Goal: Task Accomplishment & Management: Manage account settings

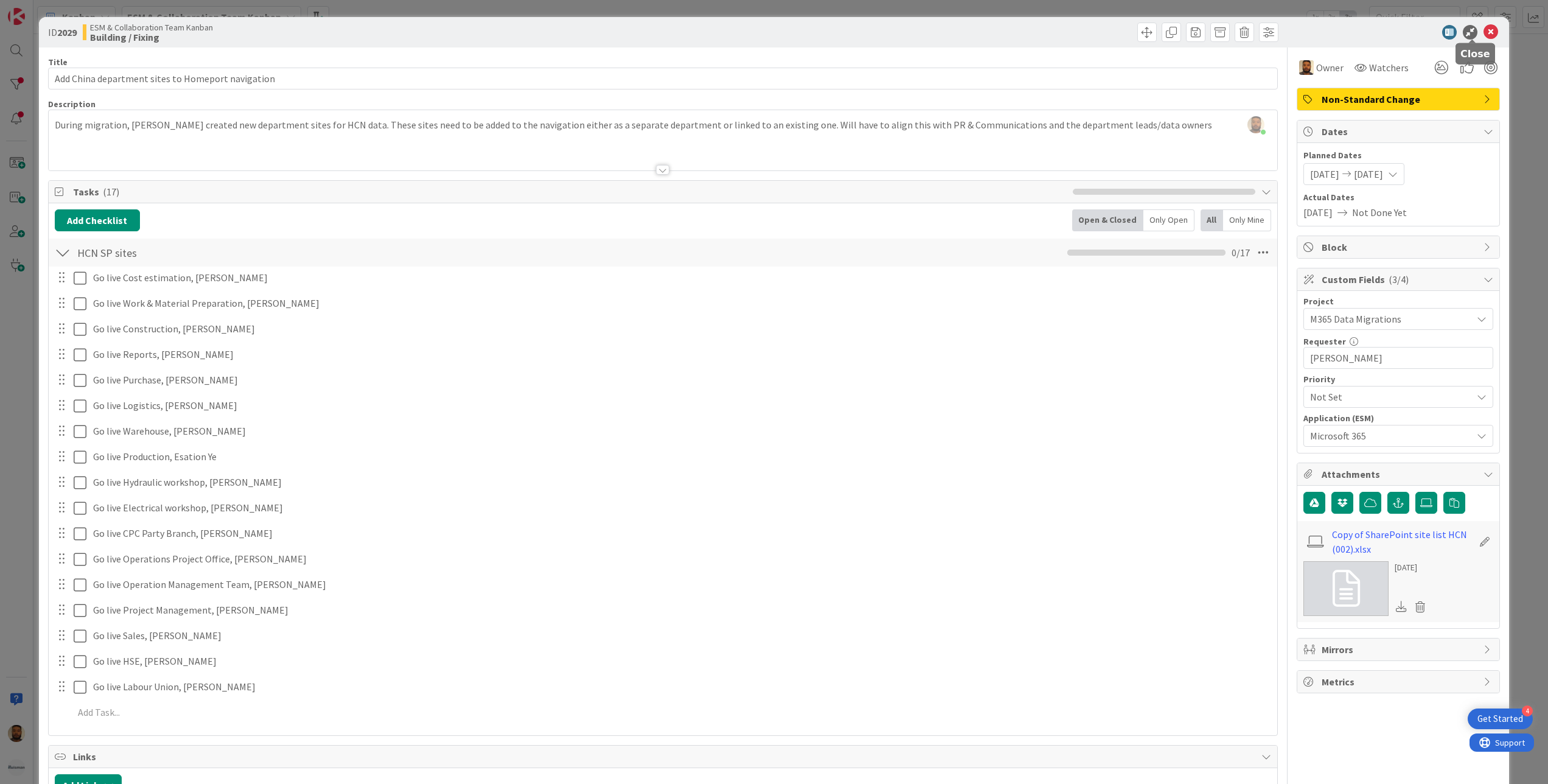
click at [1484, 28] on icon at bounding box center [1491, 31] width 14 height 14
click at [1484, 30] on icon at bounding box center [1491, 31] width 14 height 14
click at [1484, 34] on icon at bounding box center [1491, 31] width 14 height 14
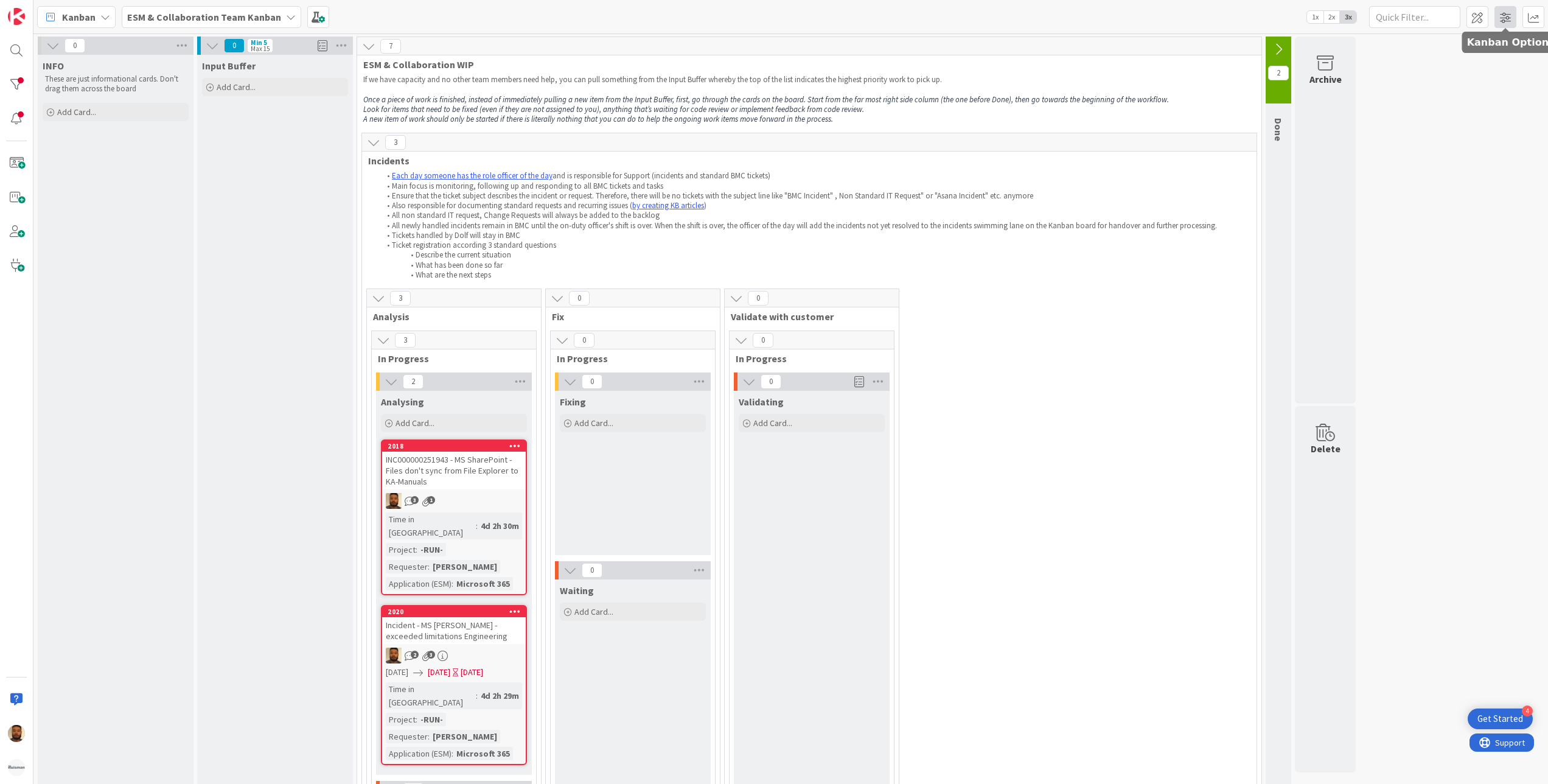
click at [1502, 12] on span at bounding box center [1505, 16] width 22 height 22
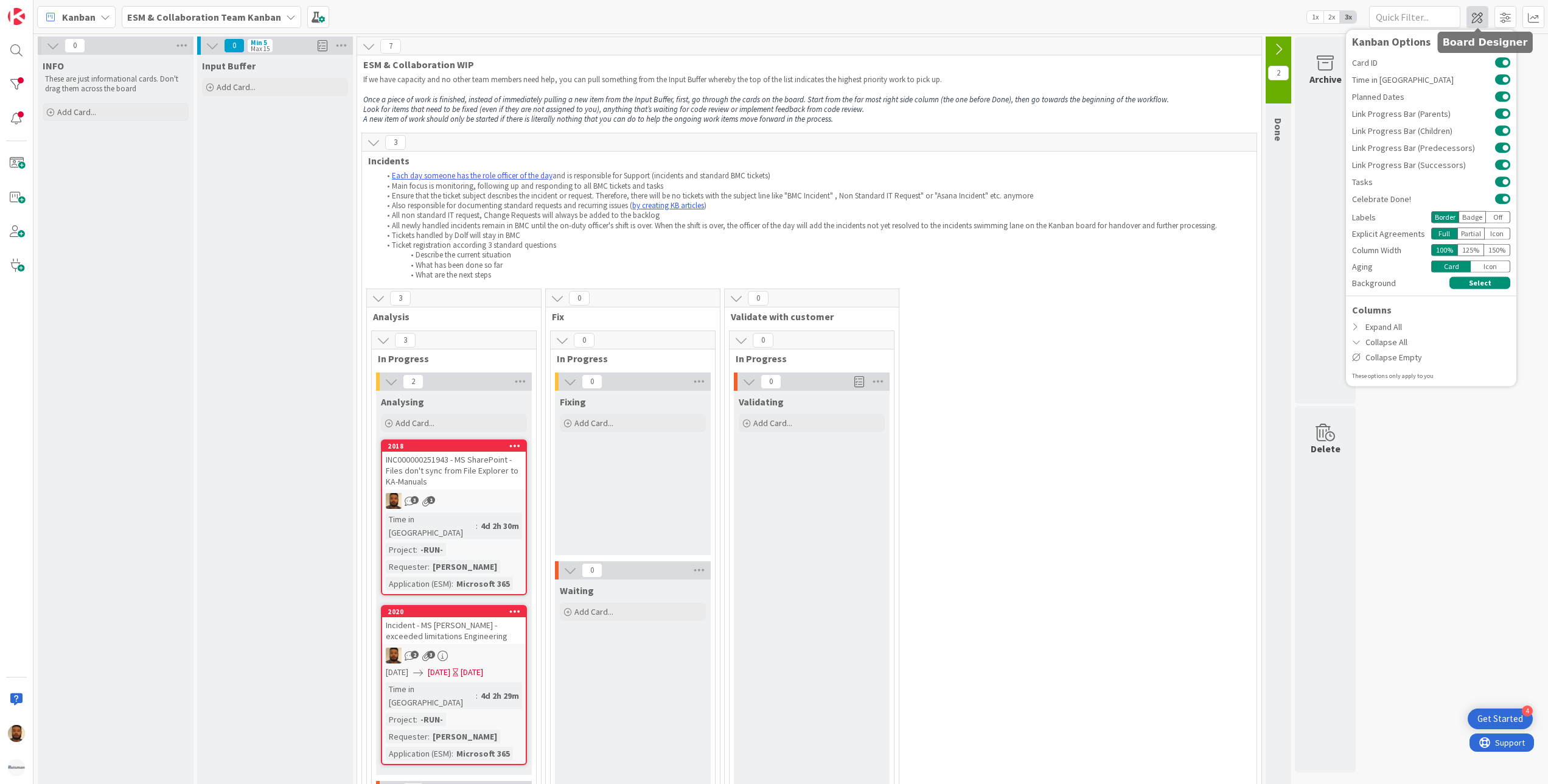
click at [1484, 10] on span at bounding box center [1477, 16] width 22 height 22
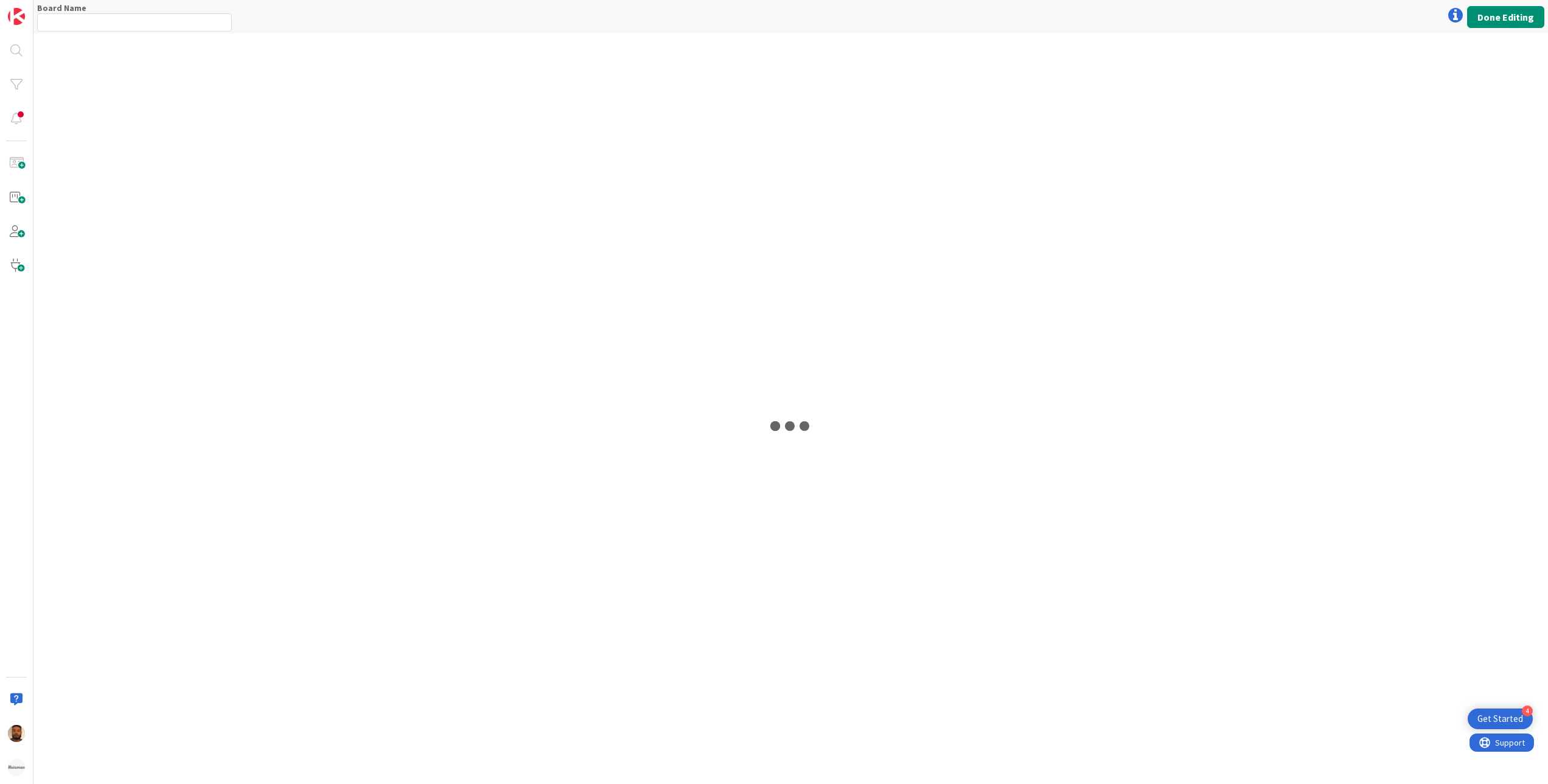
type input "ESM & Collaboration Team Kanban"
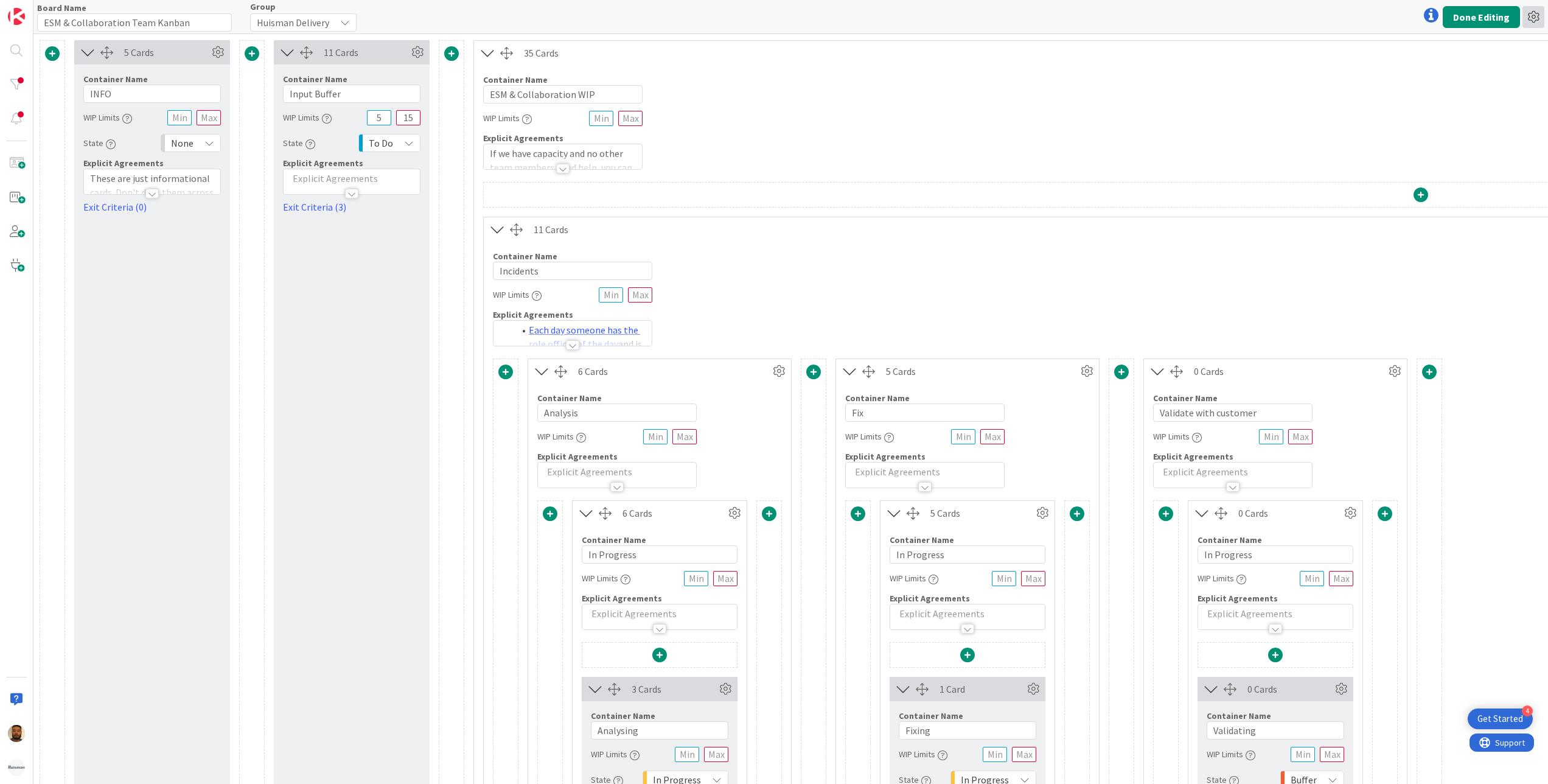
click at [1539, 13] on icon at bounding box center [1534, 16] width 22 height 22
click at [1495, 9] on button "Done Editing" at bounding box center [1481, 16] width 77 height 22
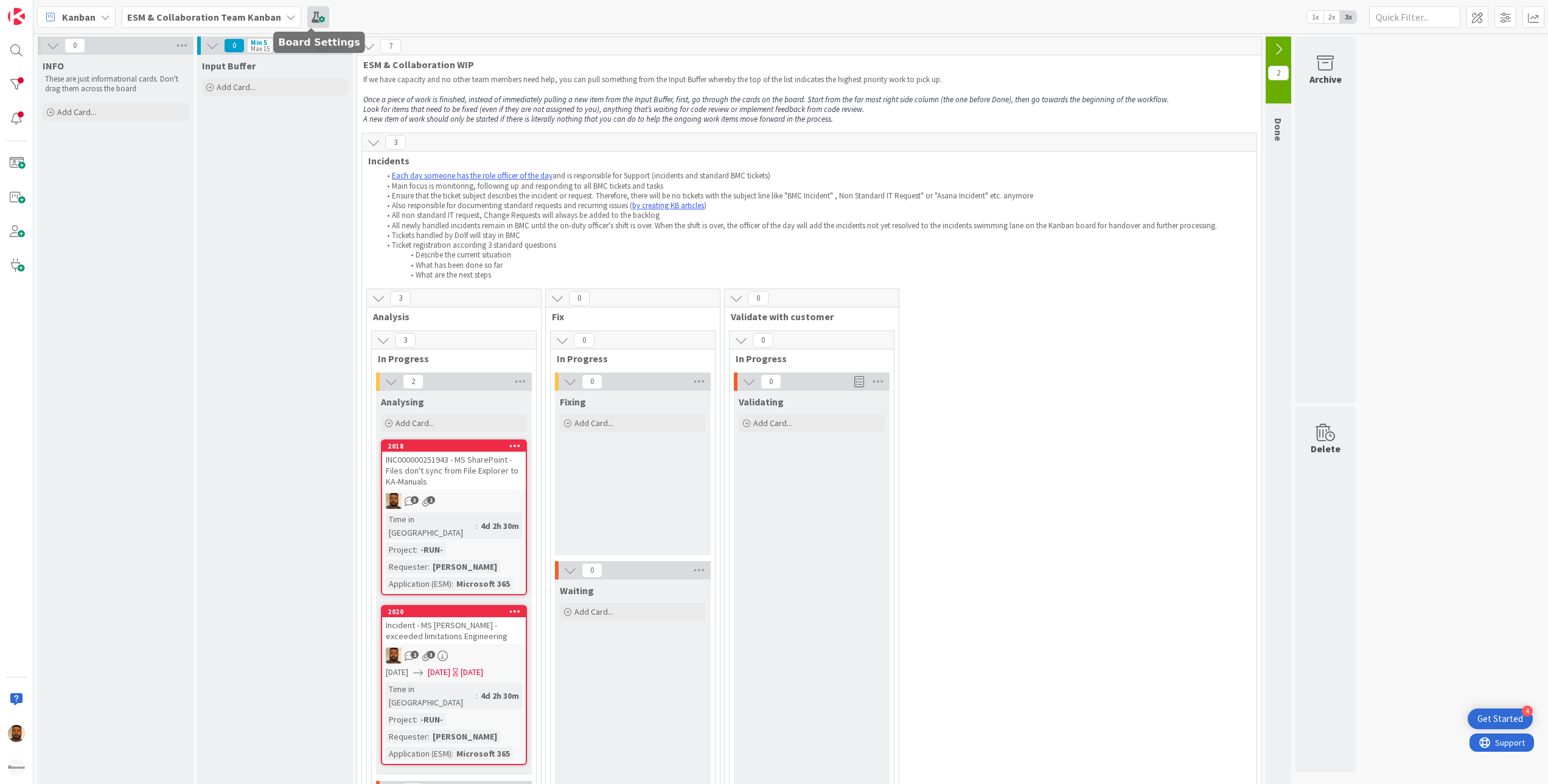
click at [313, 15] on span at bounding box center [318, 16] width 22 height 22
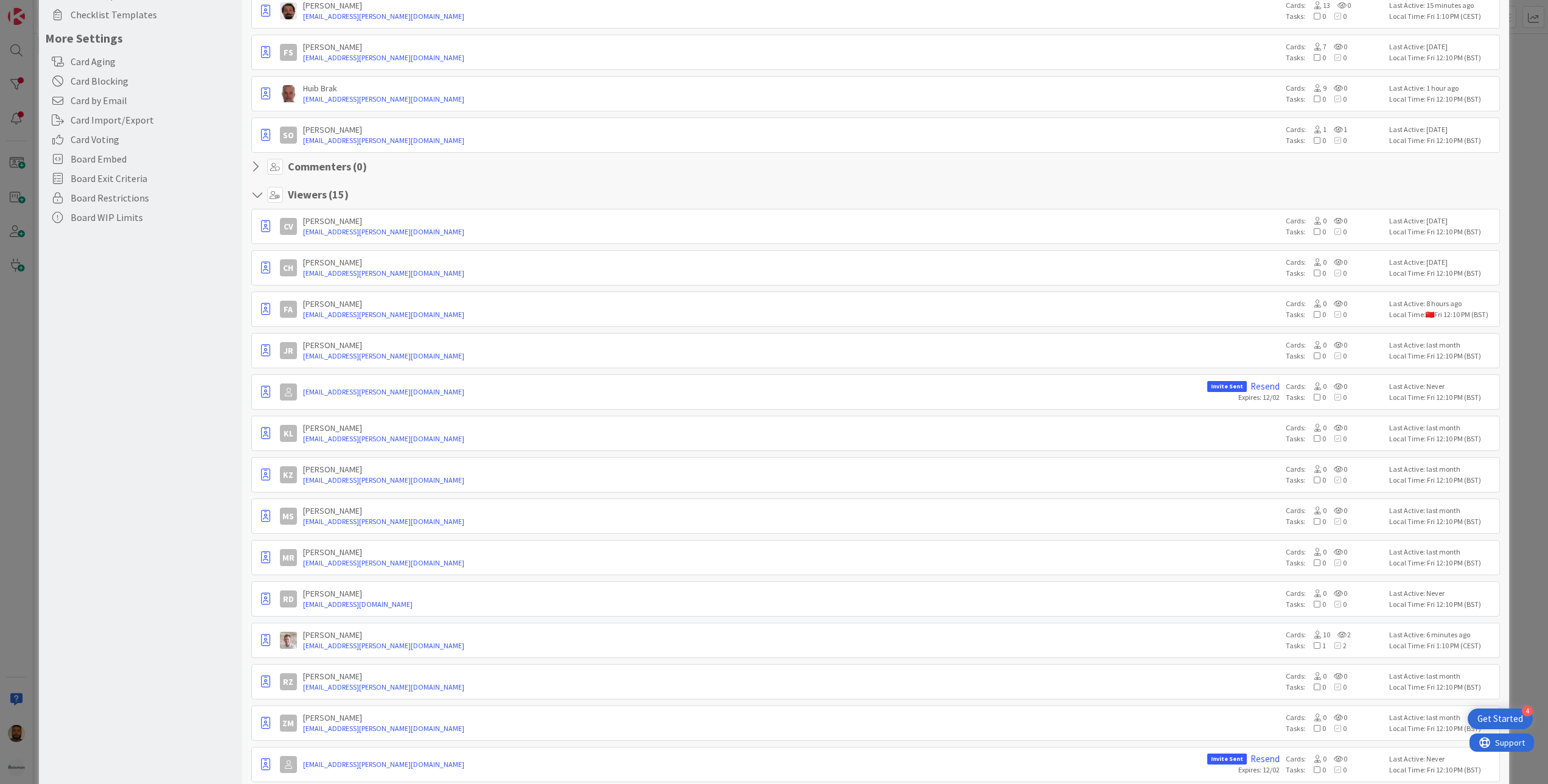
scroll to position [243, 0]
click at [1146, 639] on div "[PERSON_NAME]" at bounding box center [792, 633] width 978 height 10
click at [261, 643] on icon "button" at bounding box center [266, 639] width 10 height 12
click at [293, 670] on p "Promote to Admin" at bounding box center [325, 665] width 85 height 9
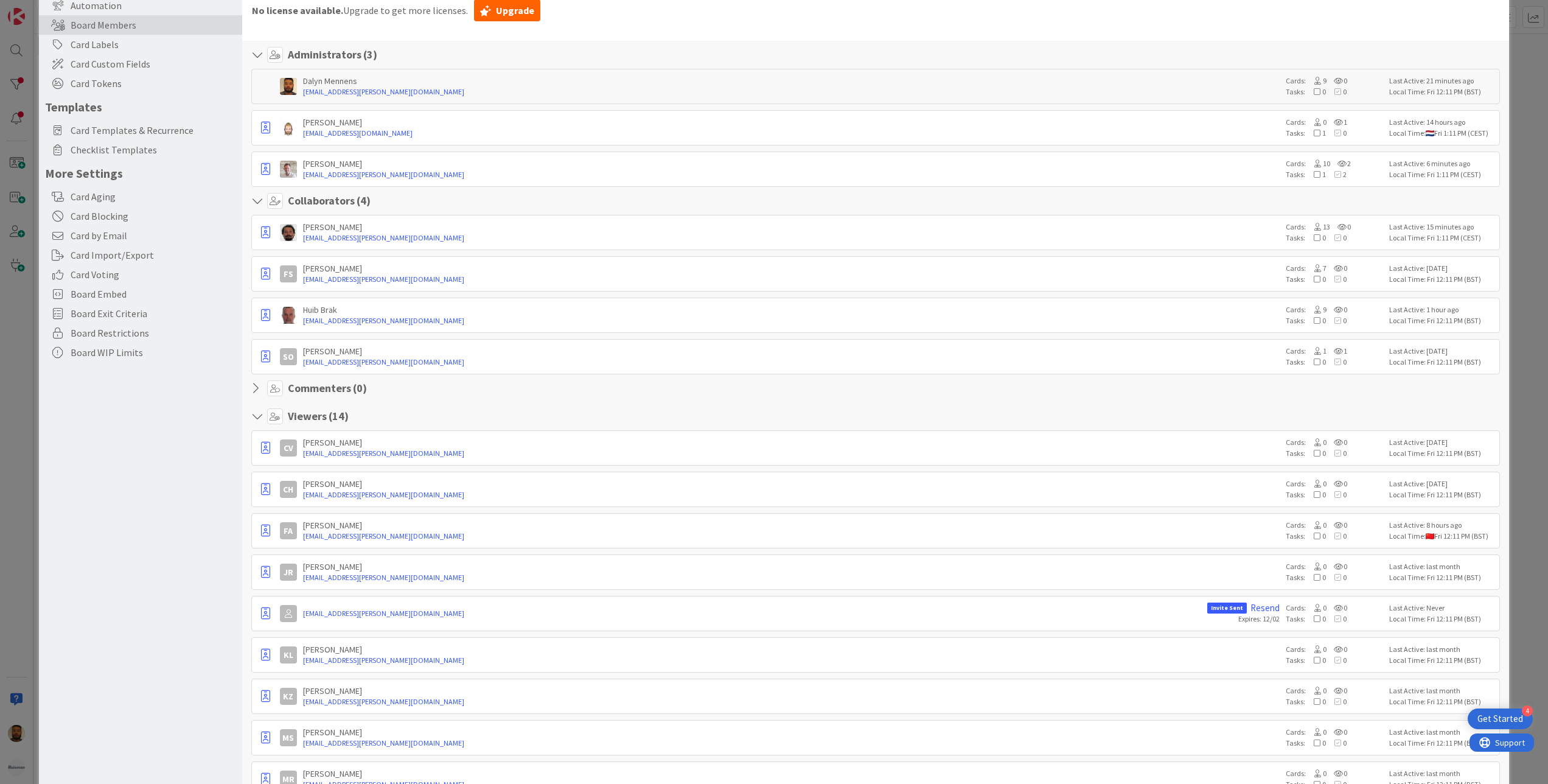
scroll to position [0, 0]
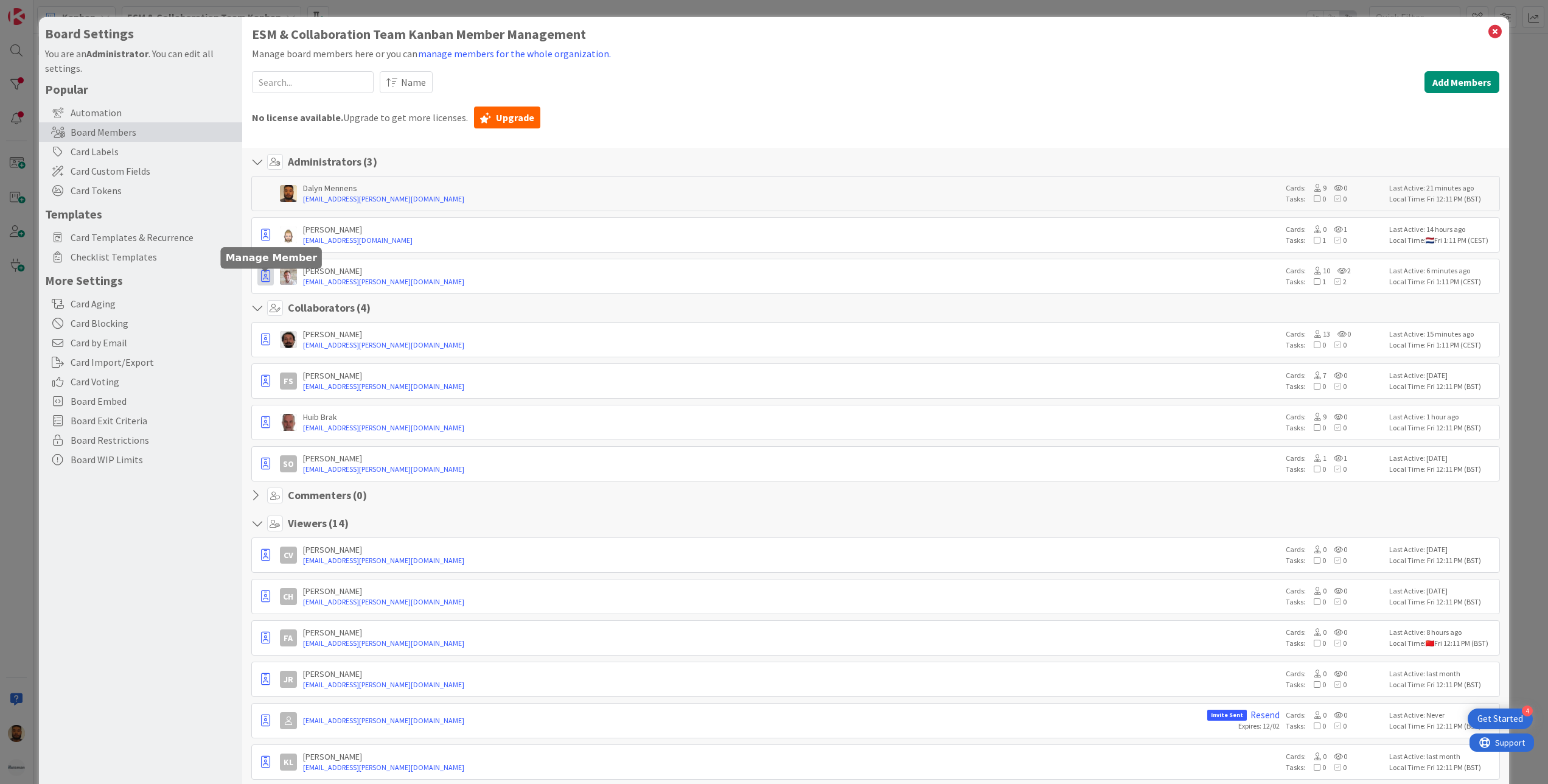
click at [261, 273] on icon "button" at bounding box center [266, 276] width 10 height 12
click at [693, 114] on div "No license available. Upgrade to get more licenses. Upgrade" at bounding box center [876, 117] width 1249 height 30
click at [1488, 30] on icon at bounding box center [1496, 31] width 16 height 17
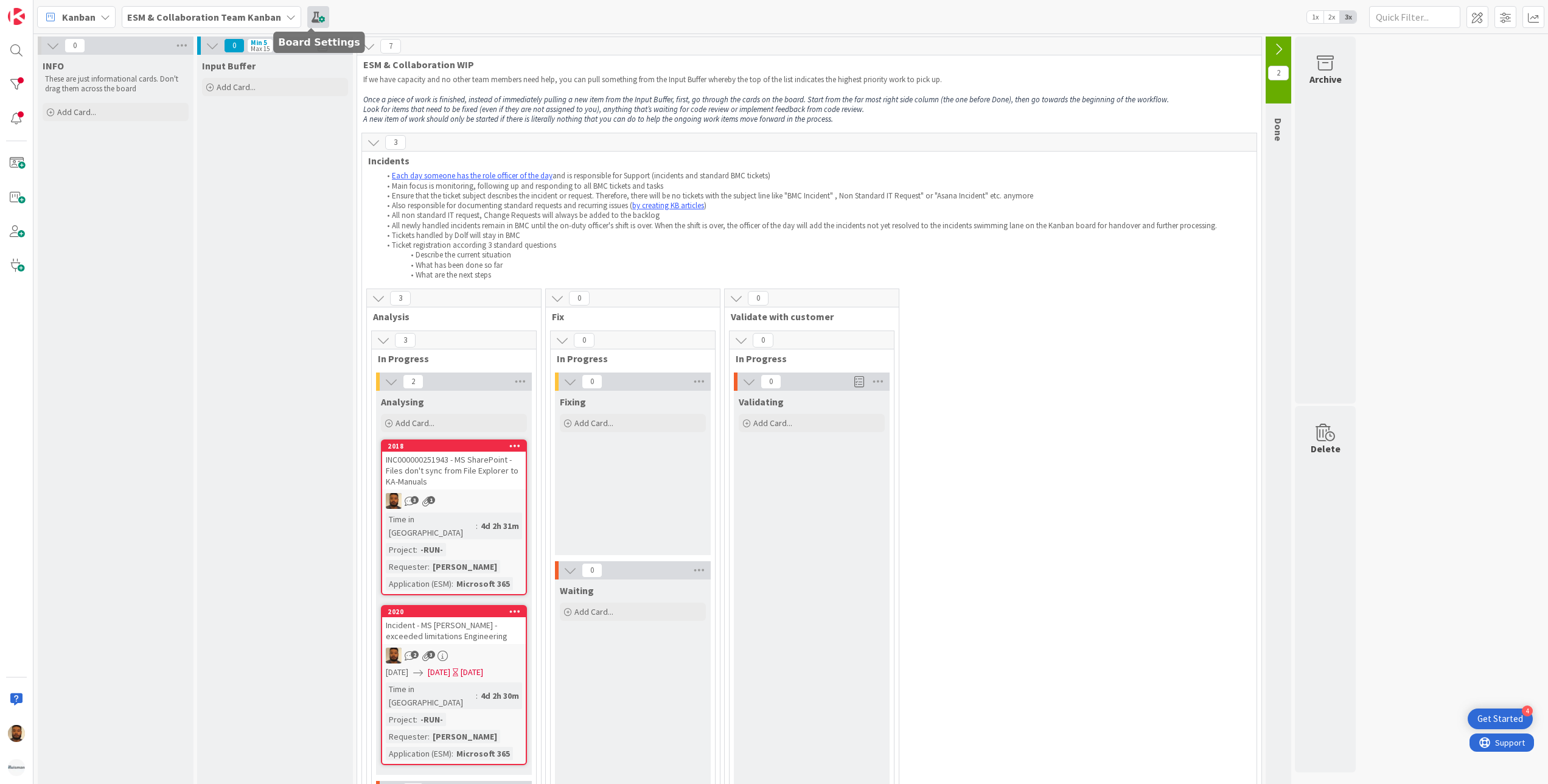
click at [315, 10] on span at bounding box center [318, 16] width 22 height 22
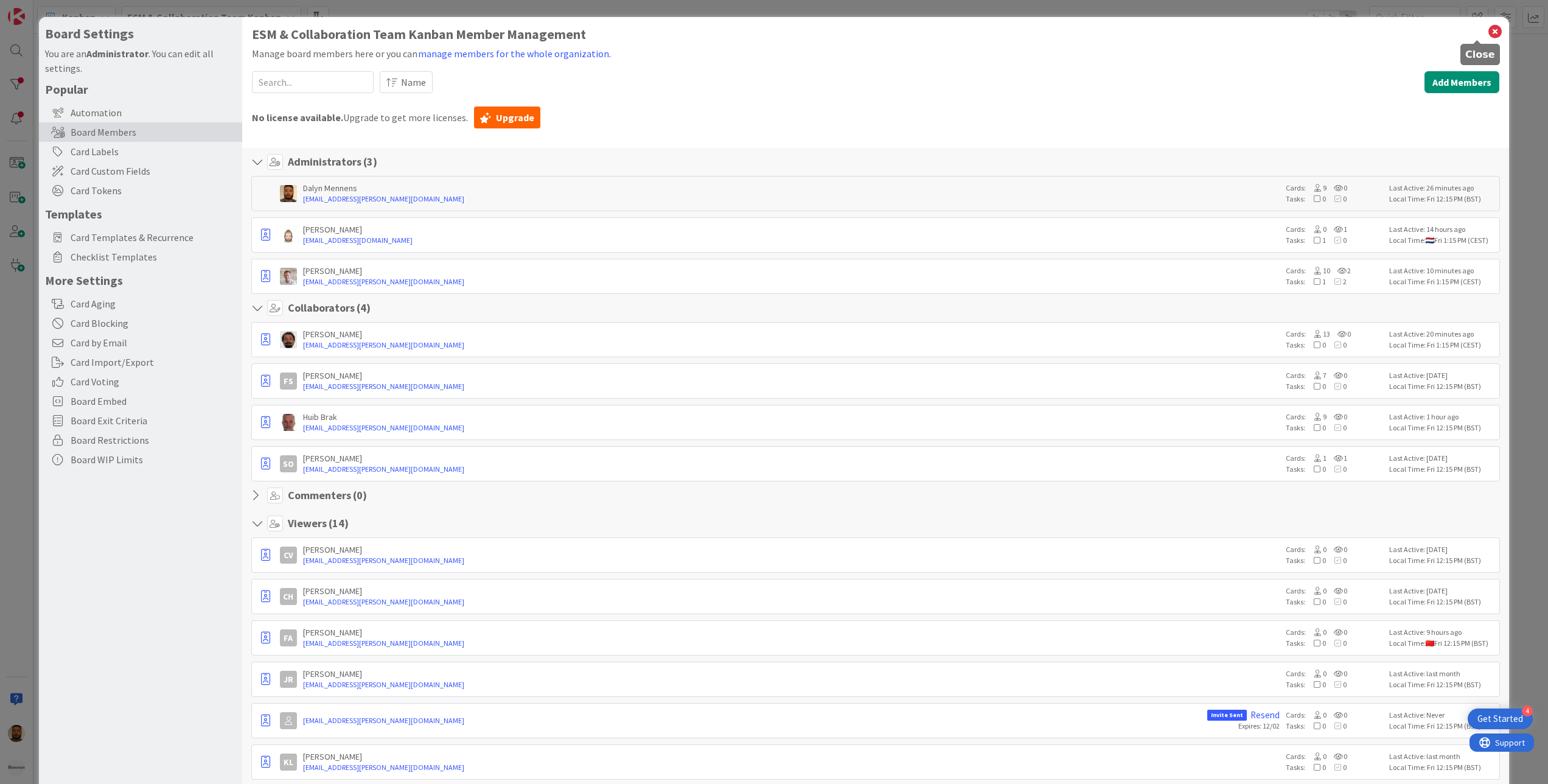
click at [1488, 36] on icon at bounding box center [1496, 31] width 16 height 17
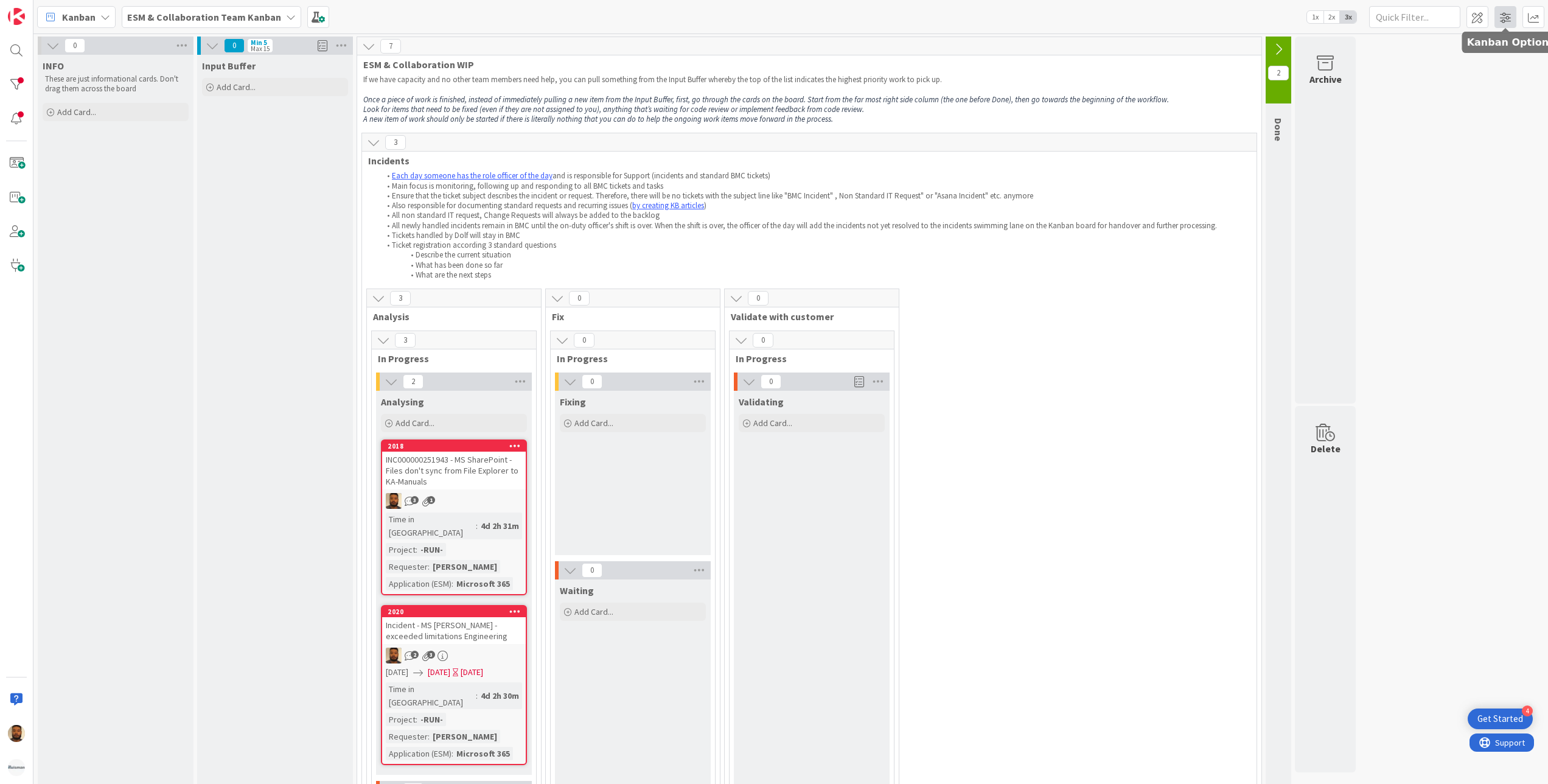
click at [1508, 8] on span at bounding box center [1505, 16] width 22 height 22
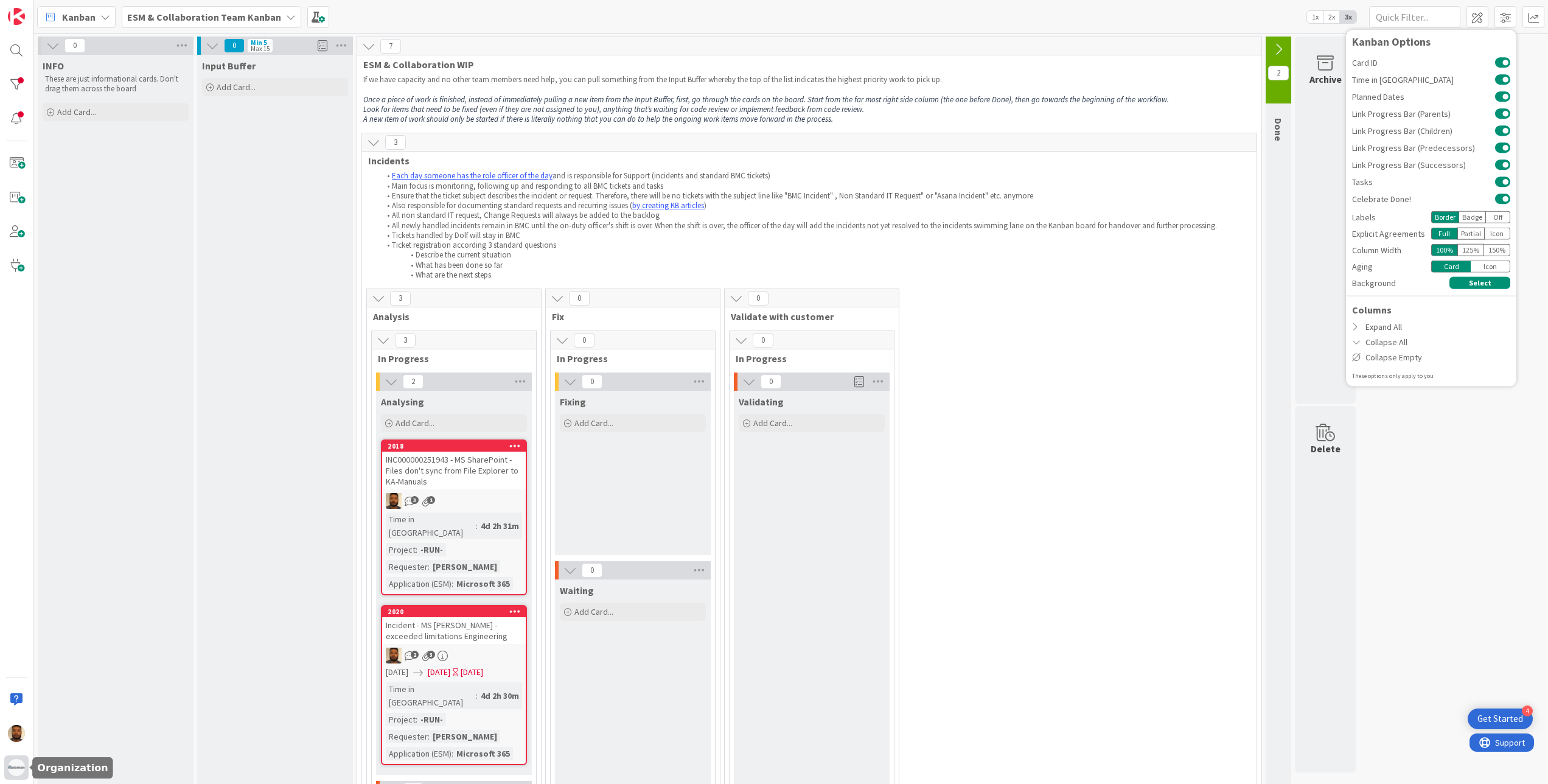
click at [18, 764] on img at bounding box center [16, 768] width 17 height 17
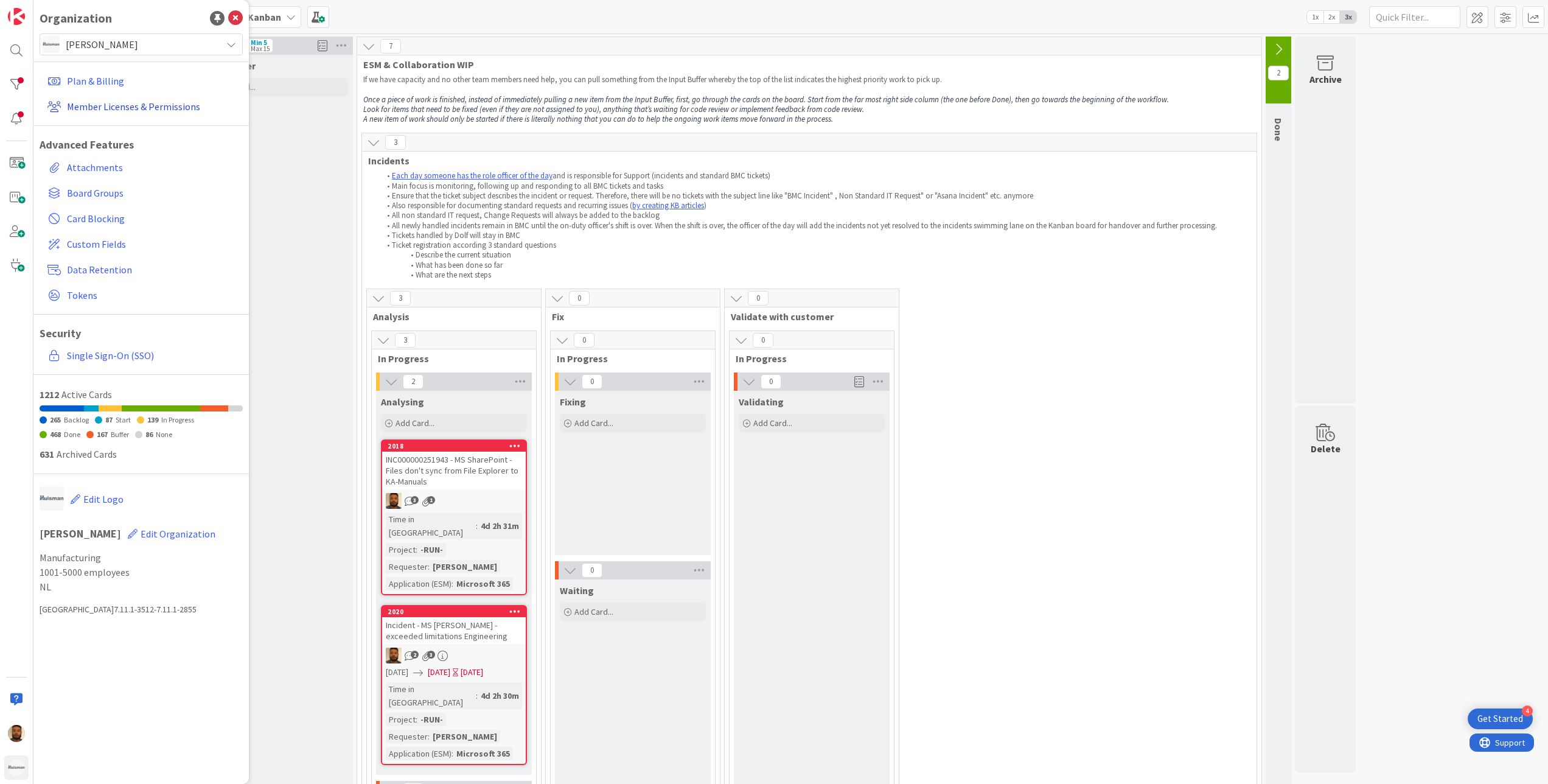
click at [154, 105] on link "Member Licenses & Permissions" at bounding box center [143, 106] width 200 height 22
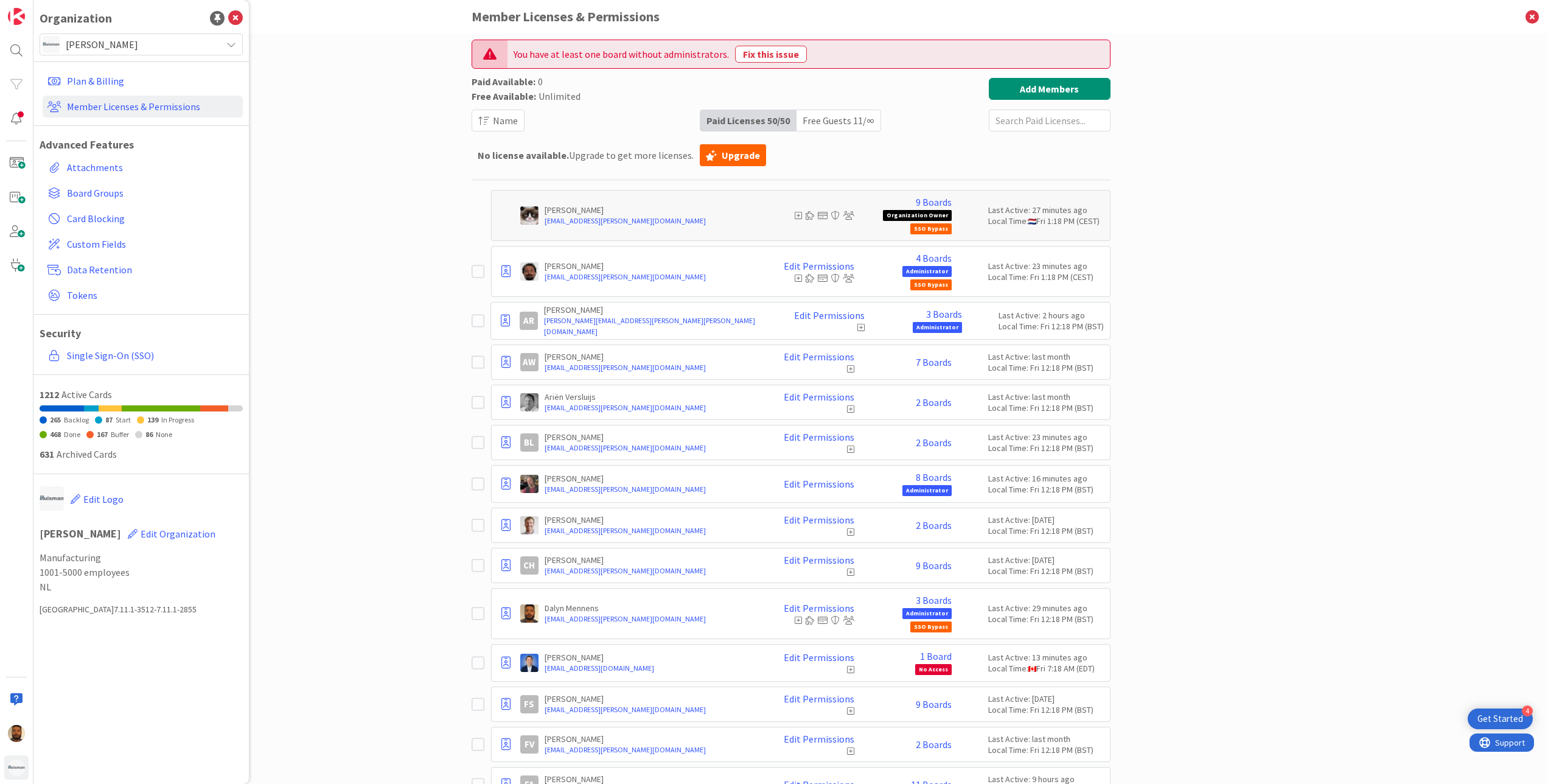
click at [996, 128] on input "text" at bounding box center [1050, 120] width 122 height 22
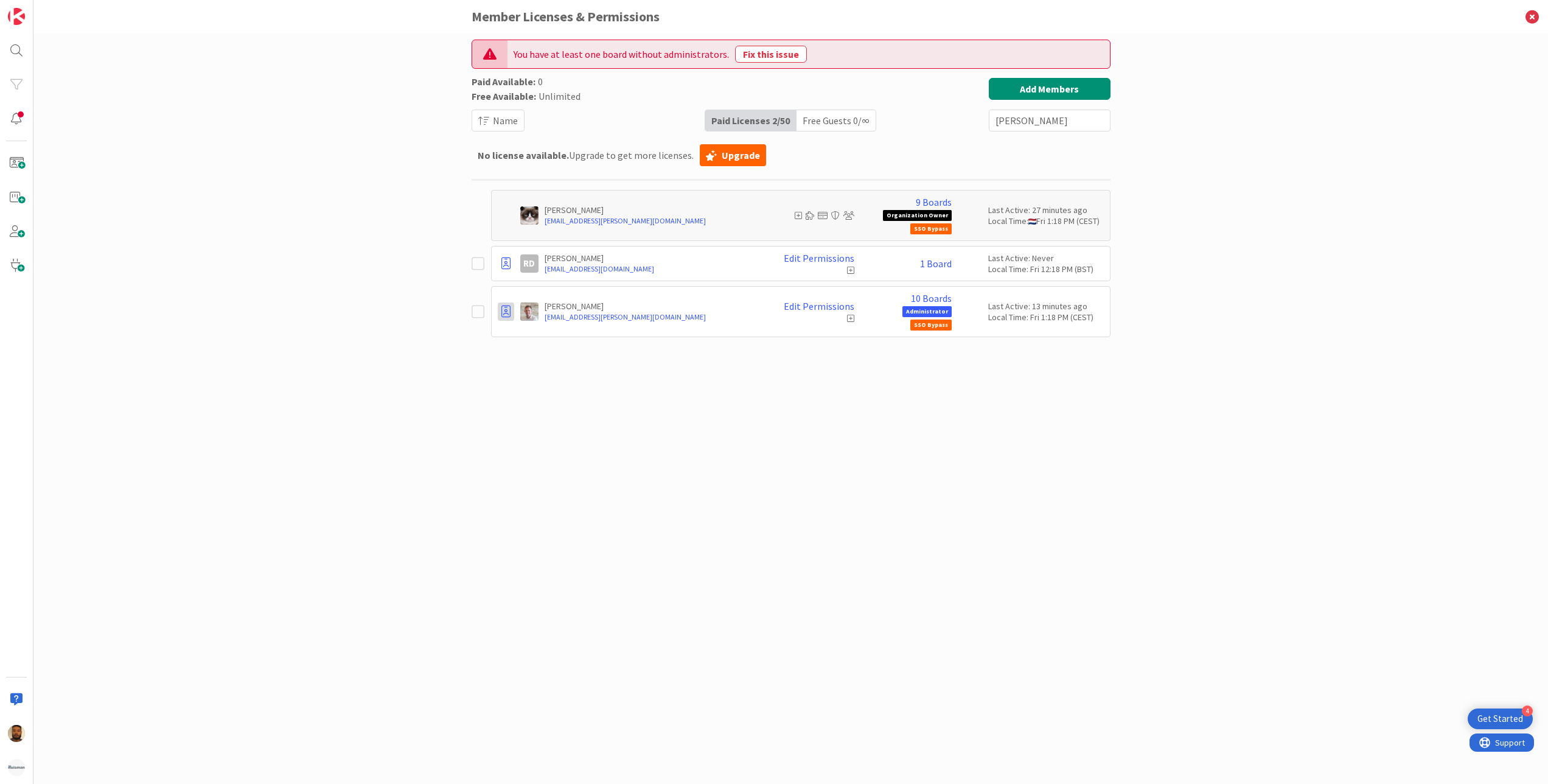
click at [504, 310] on icon at bounding box center [506, 311] width 10 height 12
click at [442, 388] on div "You have at least one board without administrators. Fix this issue Paid Availab…" at bounding box center [791, 408] width 1515 height 751
click at [809, 302] on link "Edit Permissions" at bounding box center [819, 305] width 71 height 10
click at [536, 362] on div "You have at least one board without administrators. Fix this issue Paid Availab…" at bounding box center [792, 396] width 639 height 713
click at [504, 315] on icon at bounding box center [506, 311] width 10 height 12
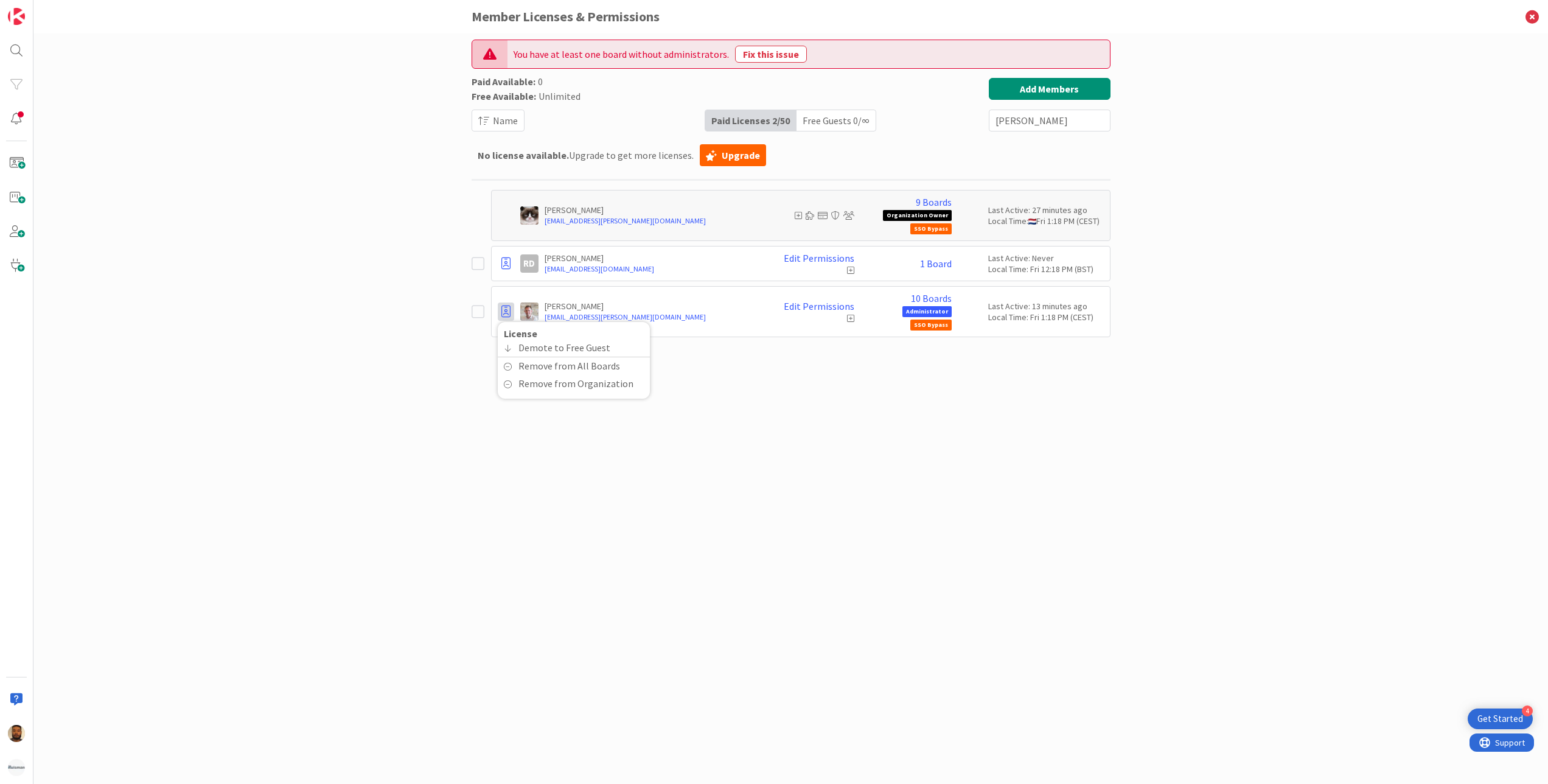
click at [325, 292] on div "You have at least one board without administrators. Fix this issue Paid Availab…" at bounding box center [791, 408] width 1515 height 751
click at [502, 317] on icon at bounding box center [506, 311] width 10 height 12
click at [715, 348] on div "You have at least one board without administrators. Fix this issue Paid Availab…" at bounding box center [792, 396] width 639 height 713
click at [1028, 122] on input "[PERSON_NAME]" at bounding box center [1050, 120] width 122 height 22
type input "r"
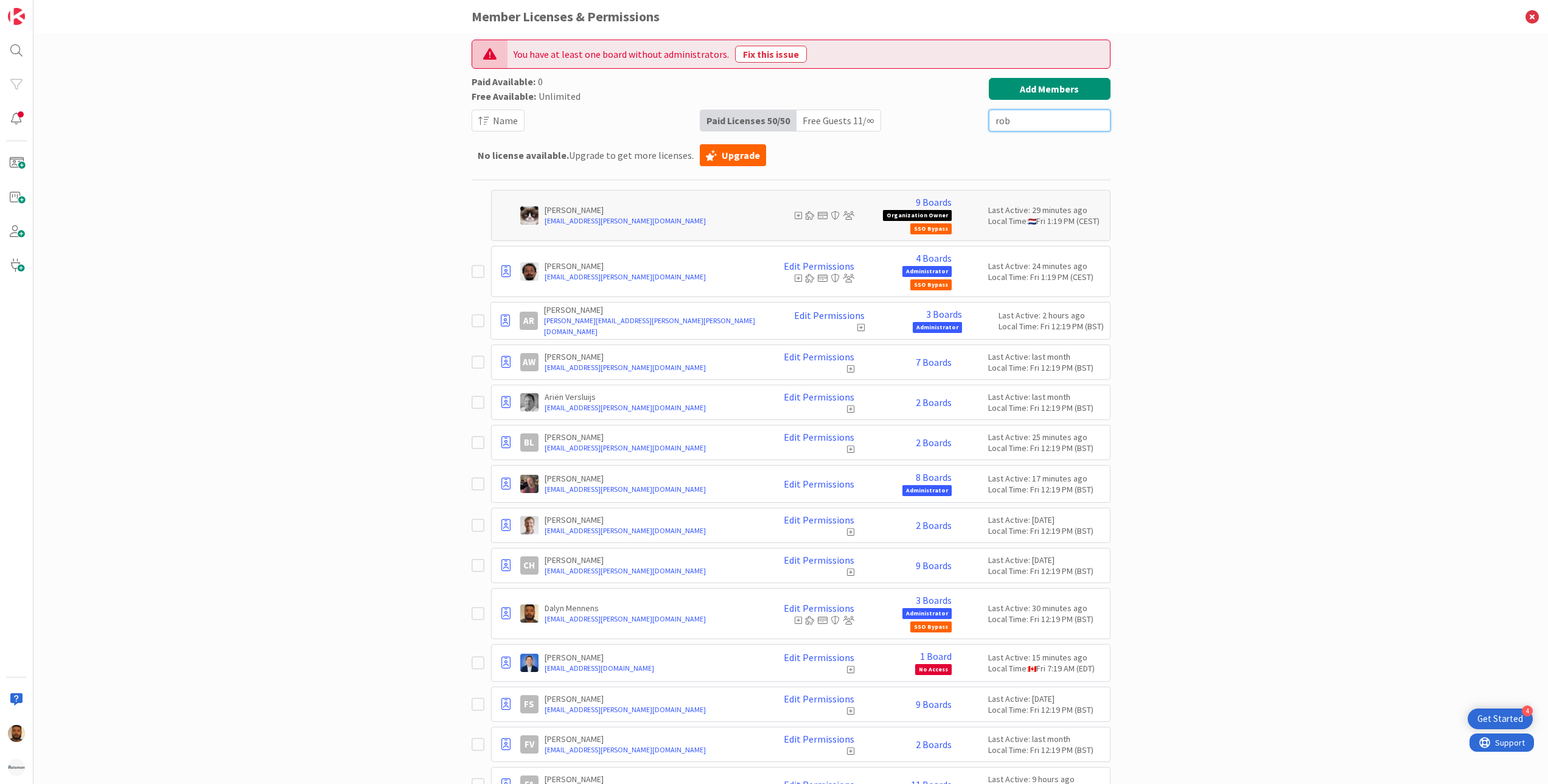
type input "[PERSON_NAME]"
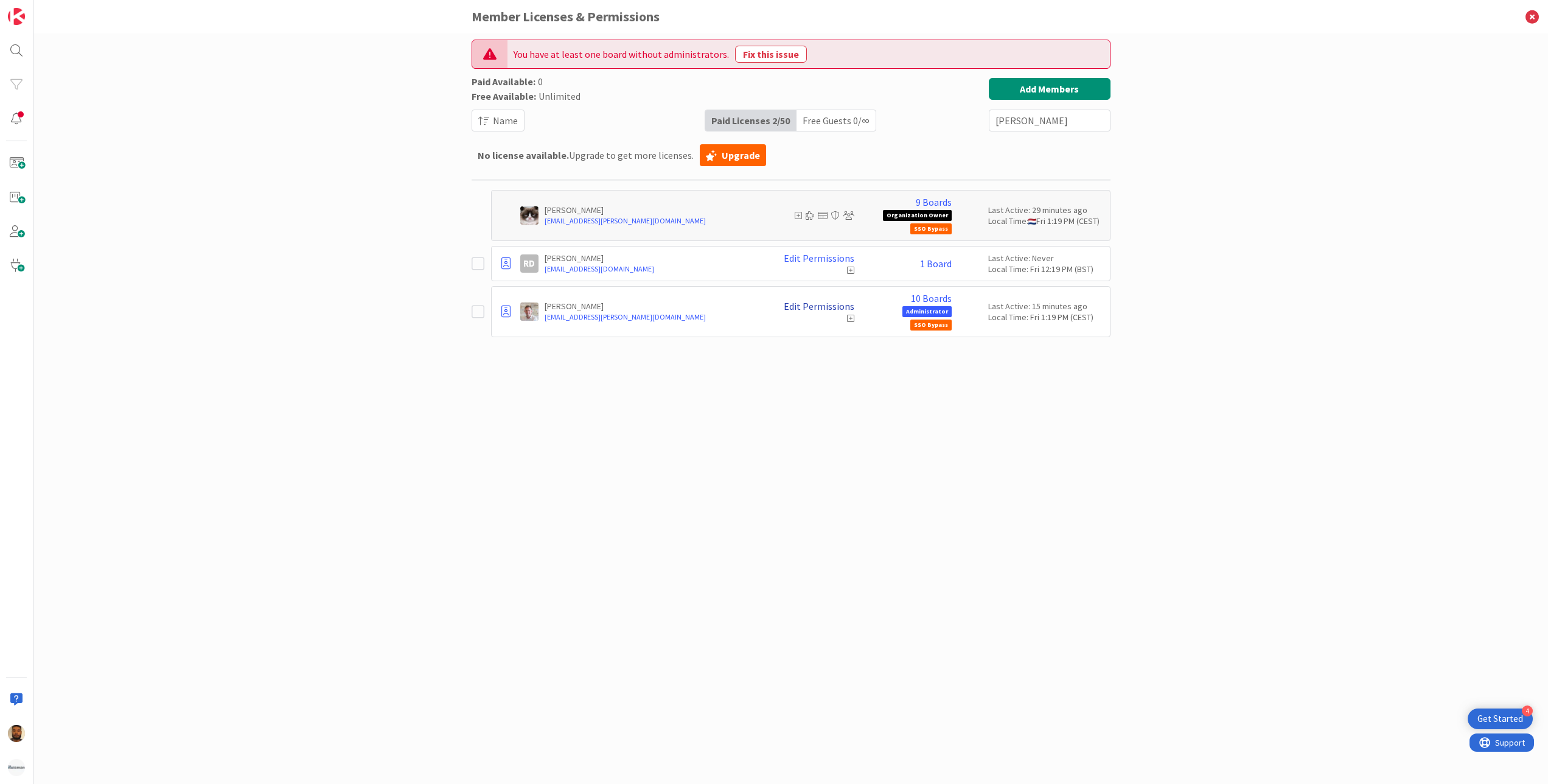
click at [796, 305] on link "Edit Permissions" at bounding box center [819, 305] width 71 height 10
click at [988, 353] on button at bounding box center [981, 352] width 14 height 13
click at [989, 363] on button at bounding box center [981, 365] width 14 height 13
click at [986, 376] on button at bounding box center [981, 380] width 14 height 13
click at [986, 387] on button at bounding box center [981, 393] width 14 height 13
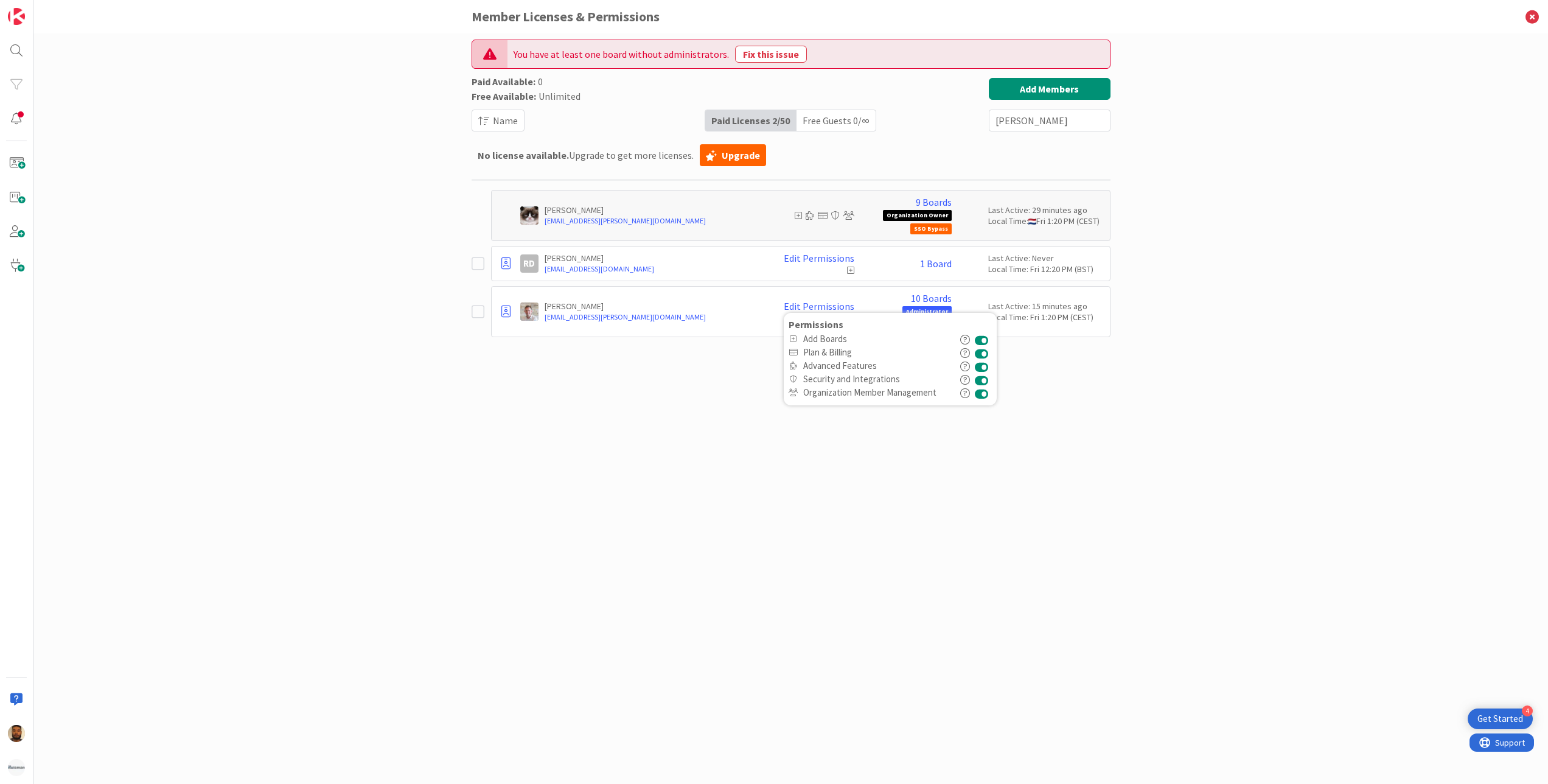
click at [650, 376] on div "You have at least one board without administrators. Fix this issue Paid Availab…" at bounding box center [792, 396] width 639 height 713
click at [508, 310] on icon at bounding box center [506, 311] width 10 height 12
click at [423, 411] on div "You have at least one board without administrators. Fix this issue Paid Availab…" at bounding box center [791, 408] width 1515 height 751
click at [803, 309] on link "Edit Permissions" at bounding box center [819, 305] width 71 height 10
click at [680, 374] on div "You have at least one board without administrators. Fix this issue Paid Availab…" at bounding box center [792, 396] width 639 height 713
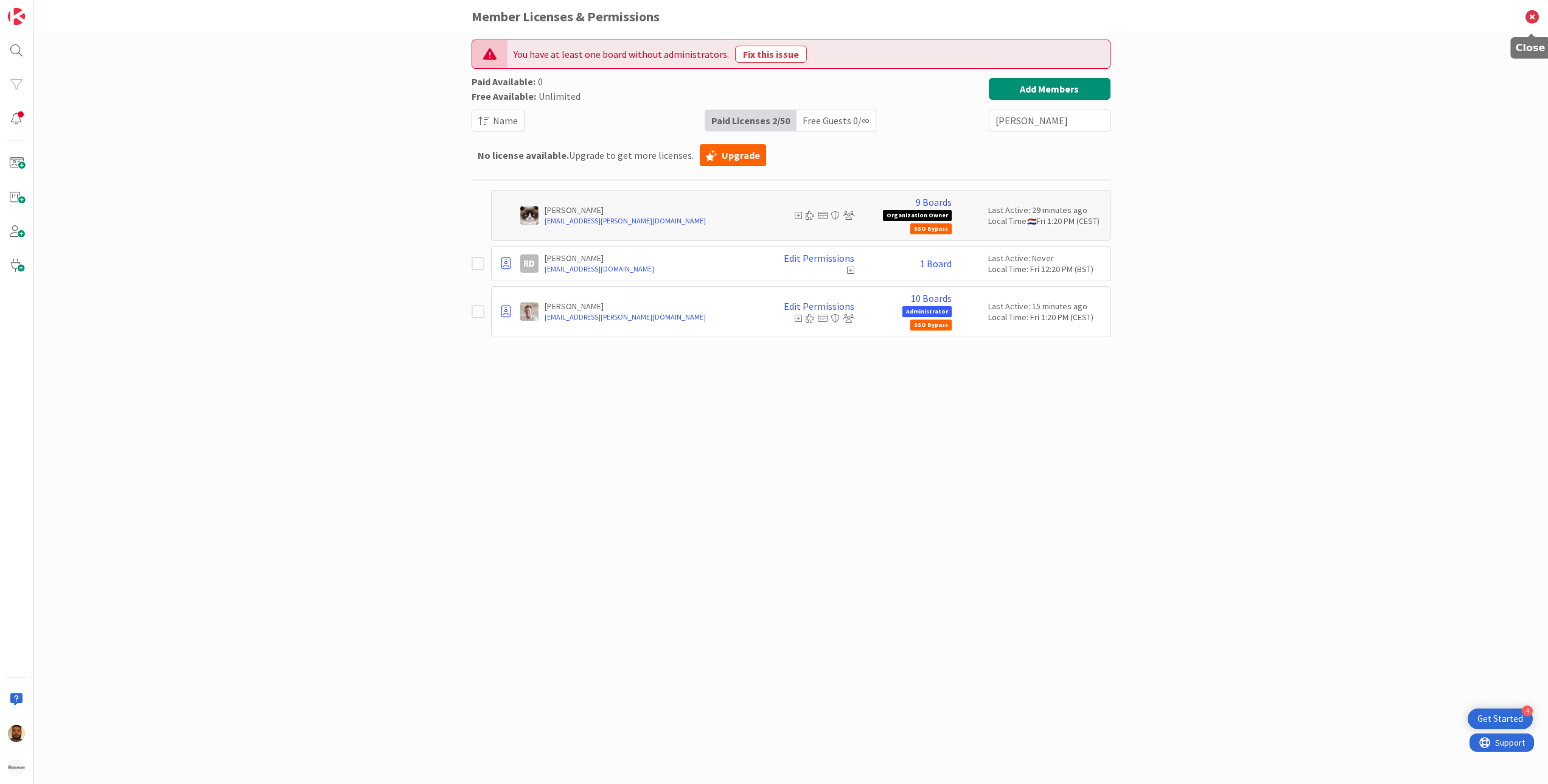
click at [1538, 12] on icon at bounding box center [1532, 16] width 31 height 33
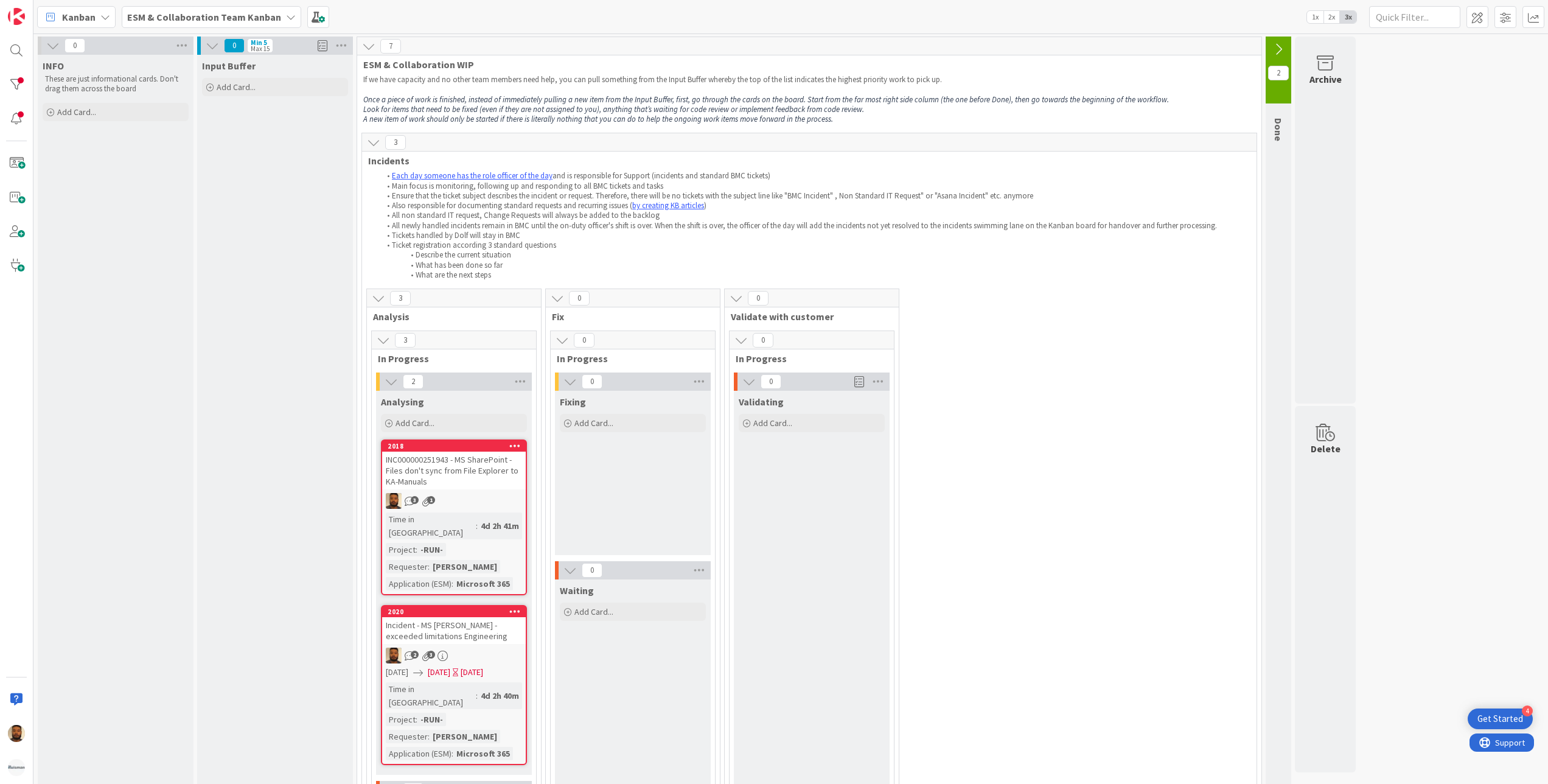
click at [225, 6] on div "ESM & Collaboration Team Kanban" at bounding box center [212, 16] width 179 height 22
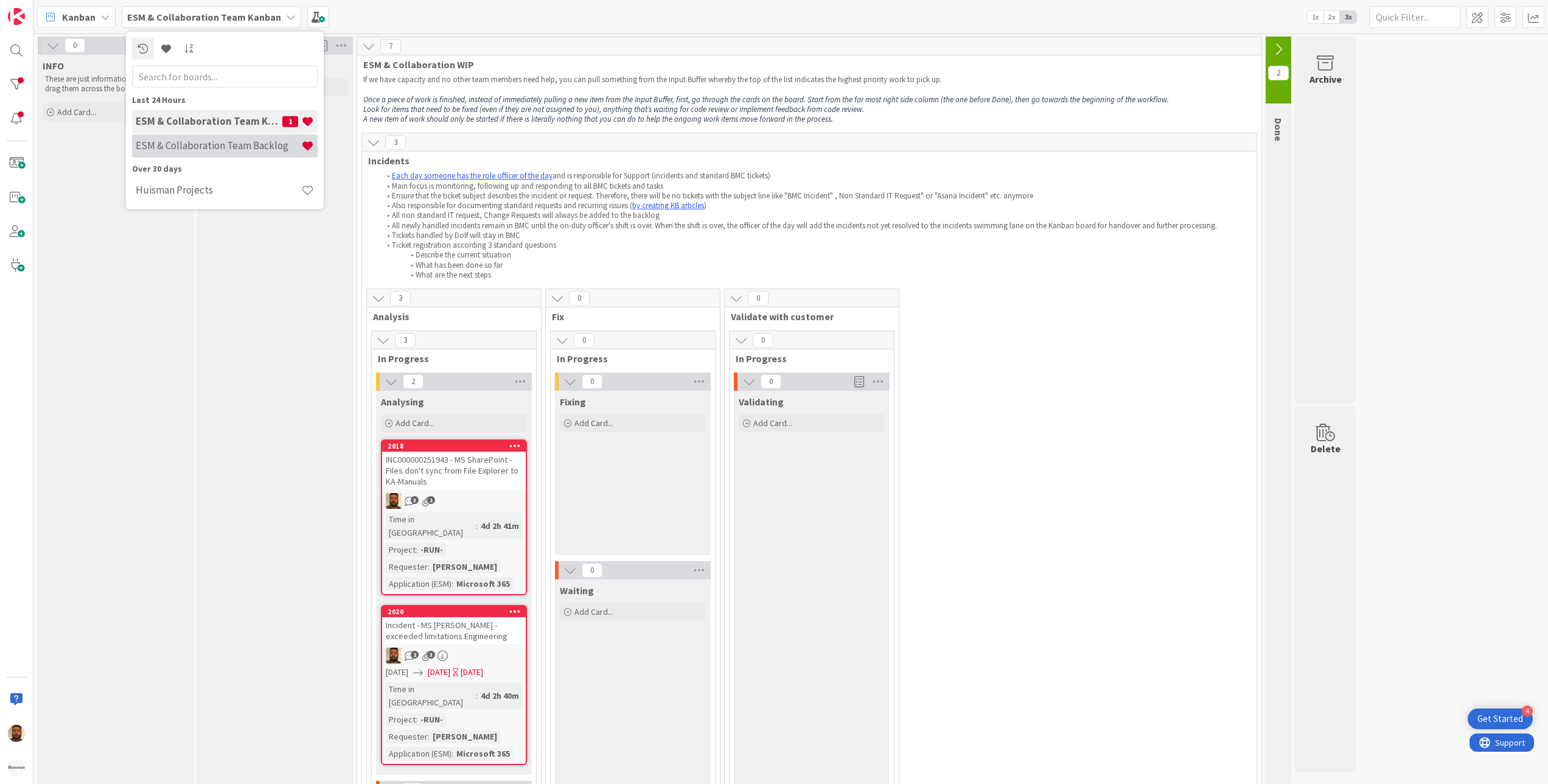
click at [266, 149] on h4 "ESM & Collaboration Team Backlog" at bounding box center [218, 145] width 166 height 12
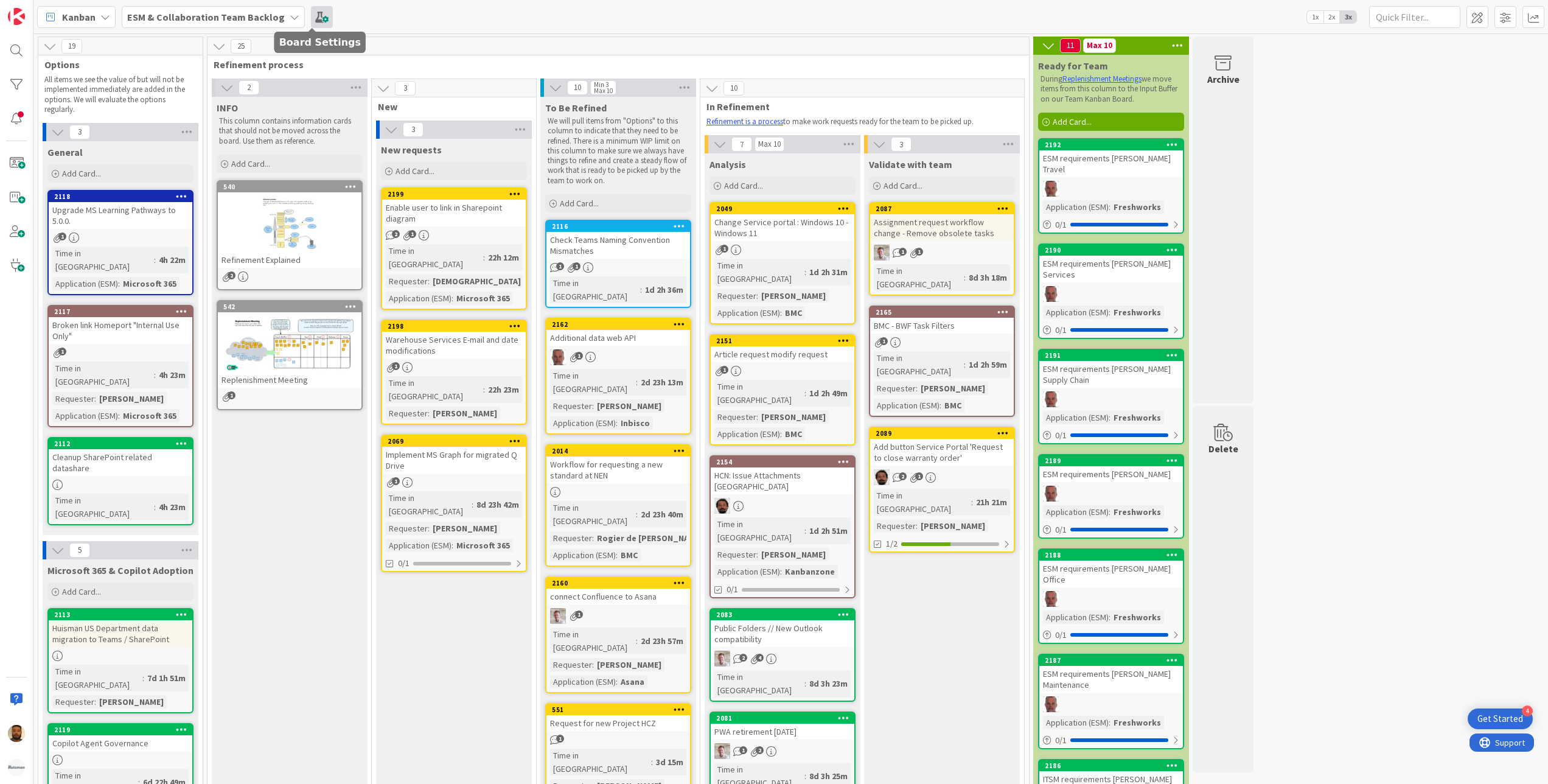
click at [312, 19] on span at bounding box center [321, 16] width 22 height 22
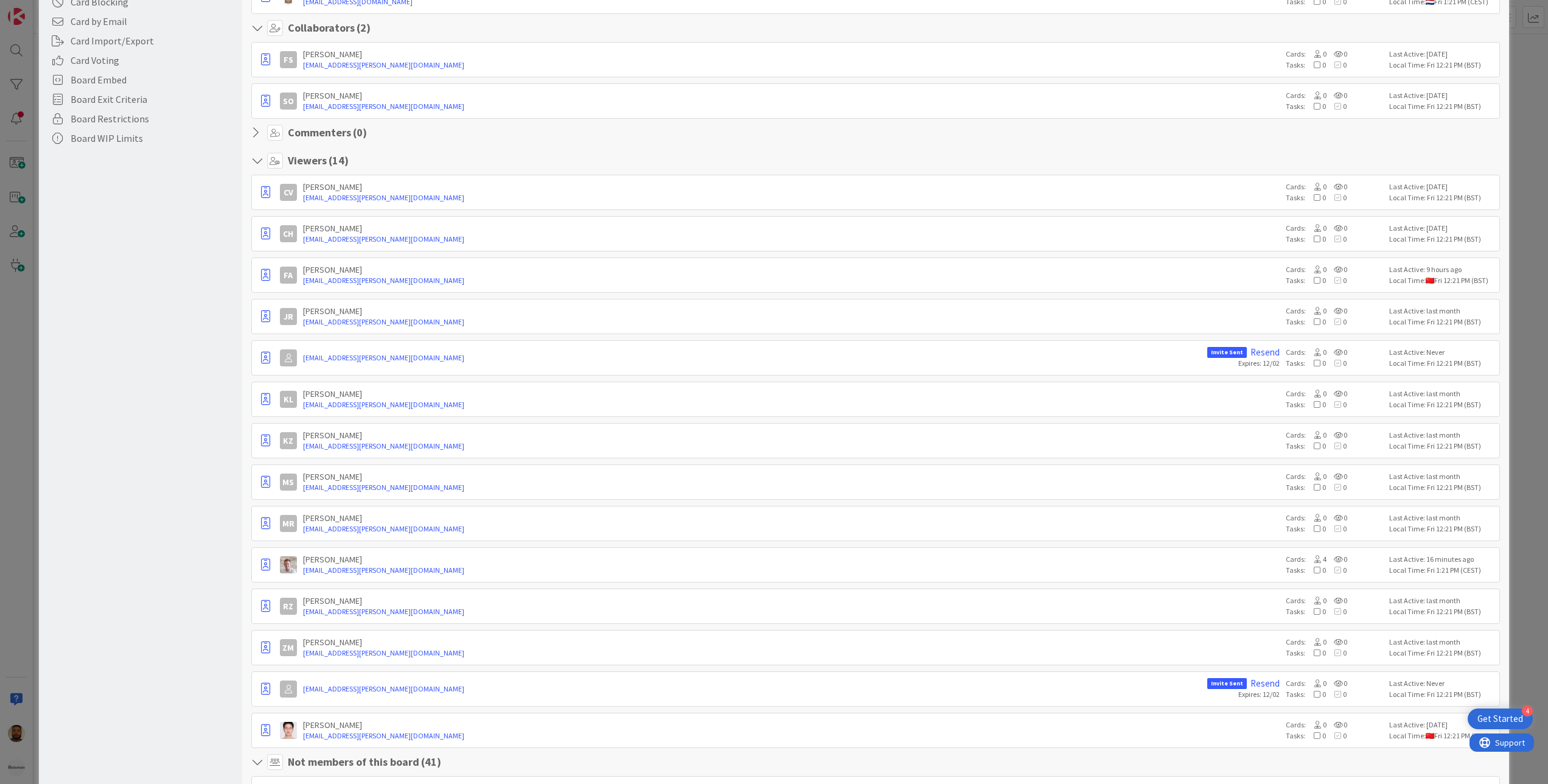
scroll to position [365, 0]
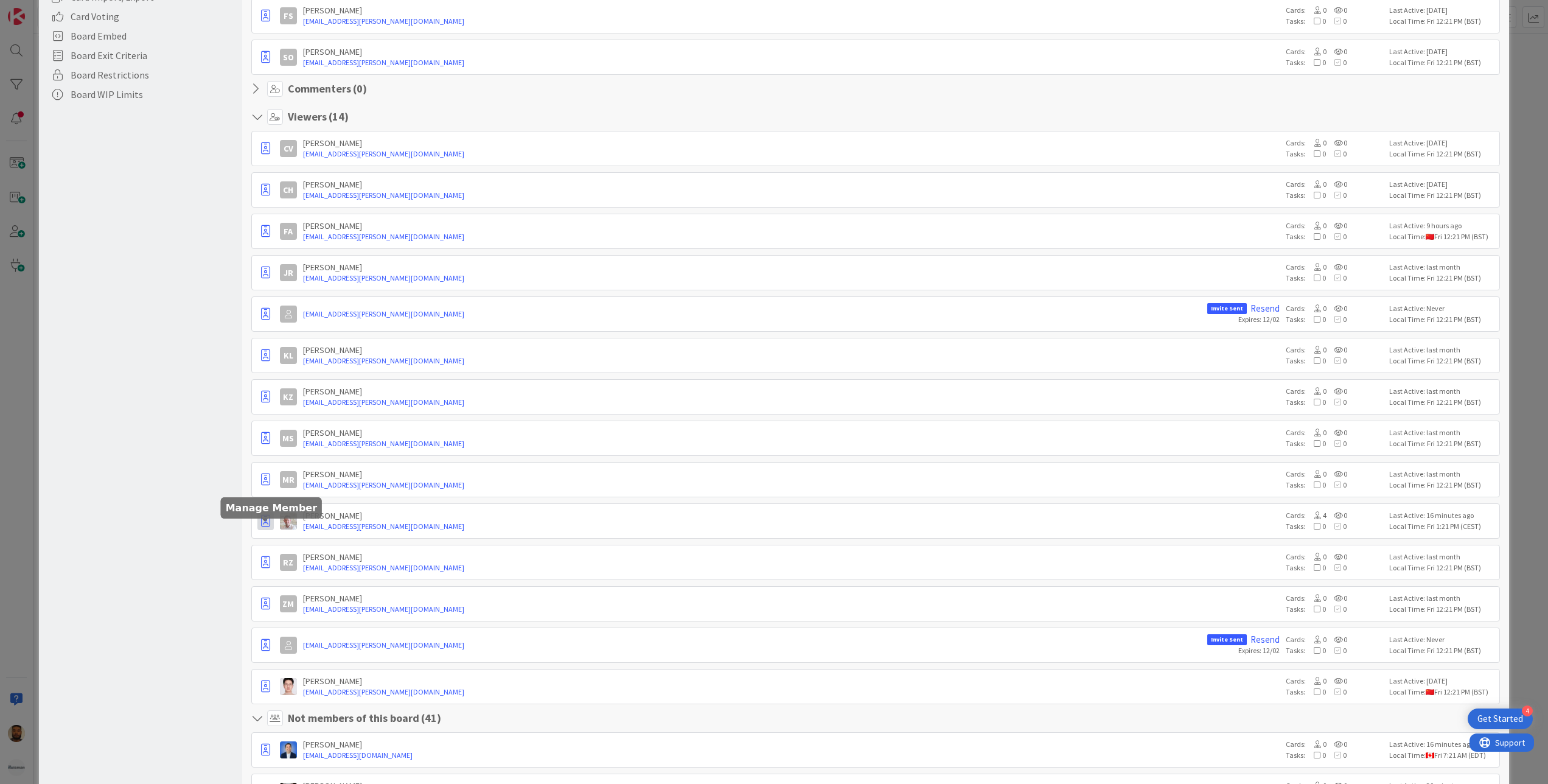
click at [268, 527] on icon "button" at bounding box center [266, 521] width 10 height 12
click at [332, 551] on p "Promote to Admin" at bounding box center [325, 547] width 85 height 9
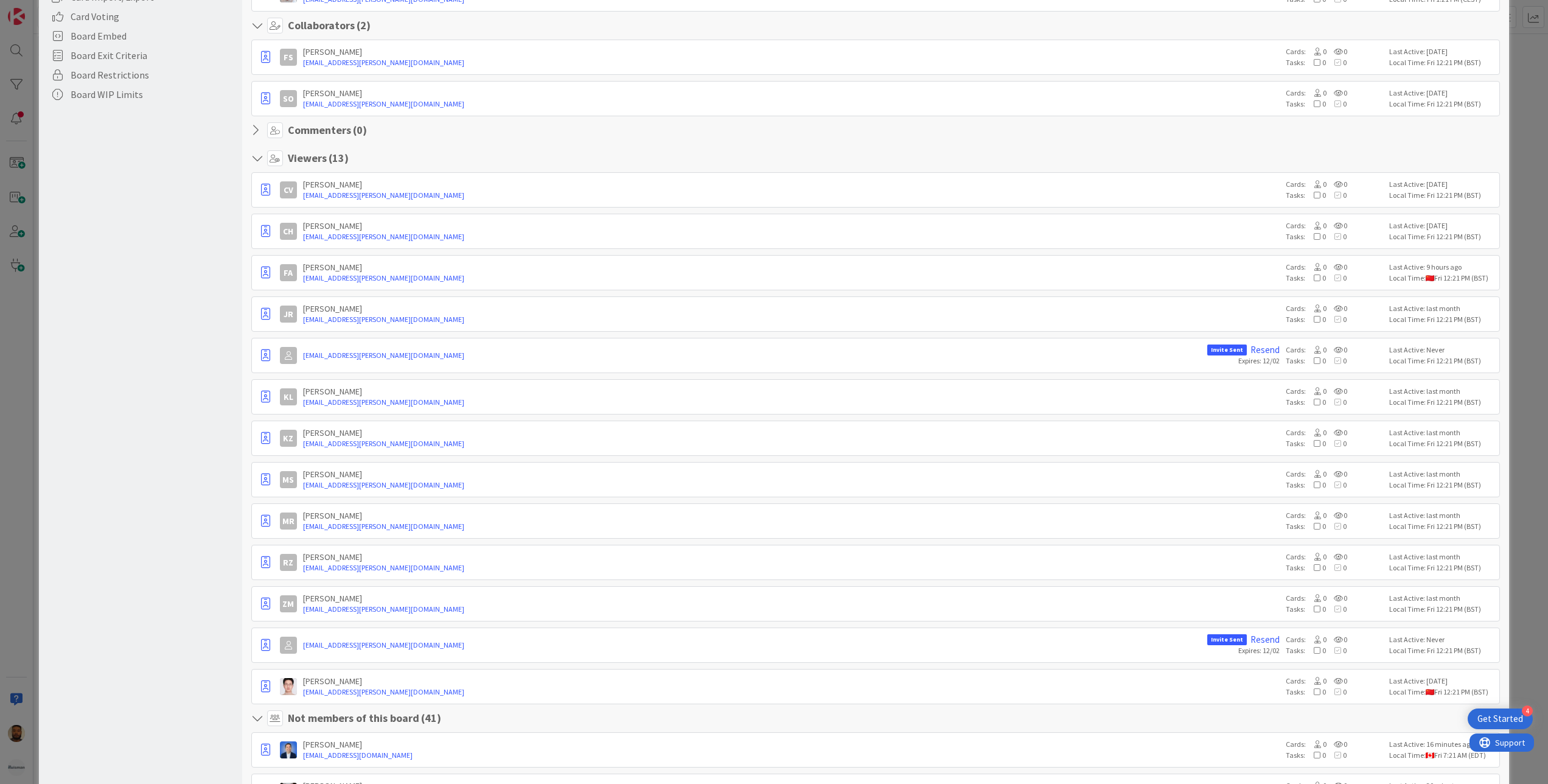
scroll to position [0, 0]
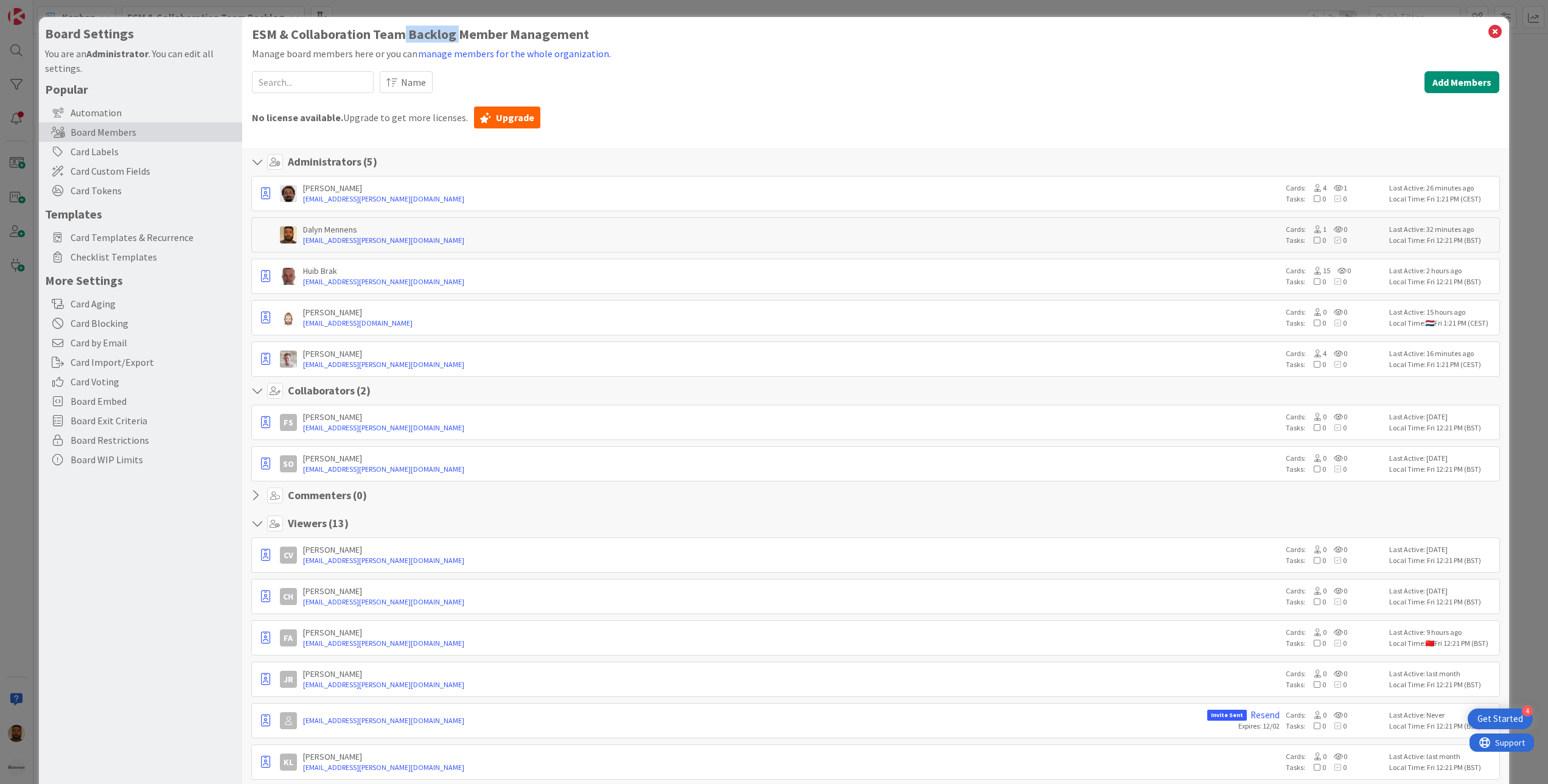
drag, startPoint x: 404, startPoint y: 28, endPoint x: 458, endPoint y: 31, distance: 54.1
click at [458, 31] on h1 "ESM & Collaboration Team Backlog Member Management" at bounding box center [876, 34] width 1249 height 15
drag, startPoint x: 458, startPoint y: 31, endPoint x: 706, endPoint y: 71, distance: 251.2
click at [1488, 34] on icon at bounding box center [1496, 31] width 16 height 17
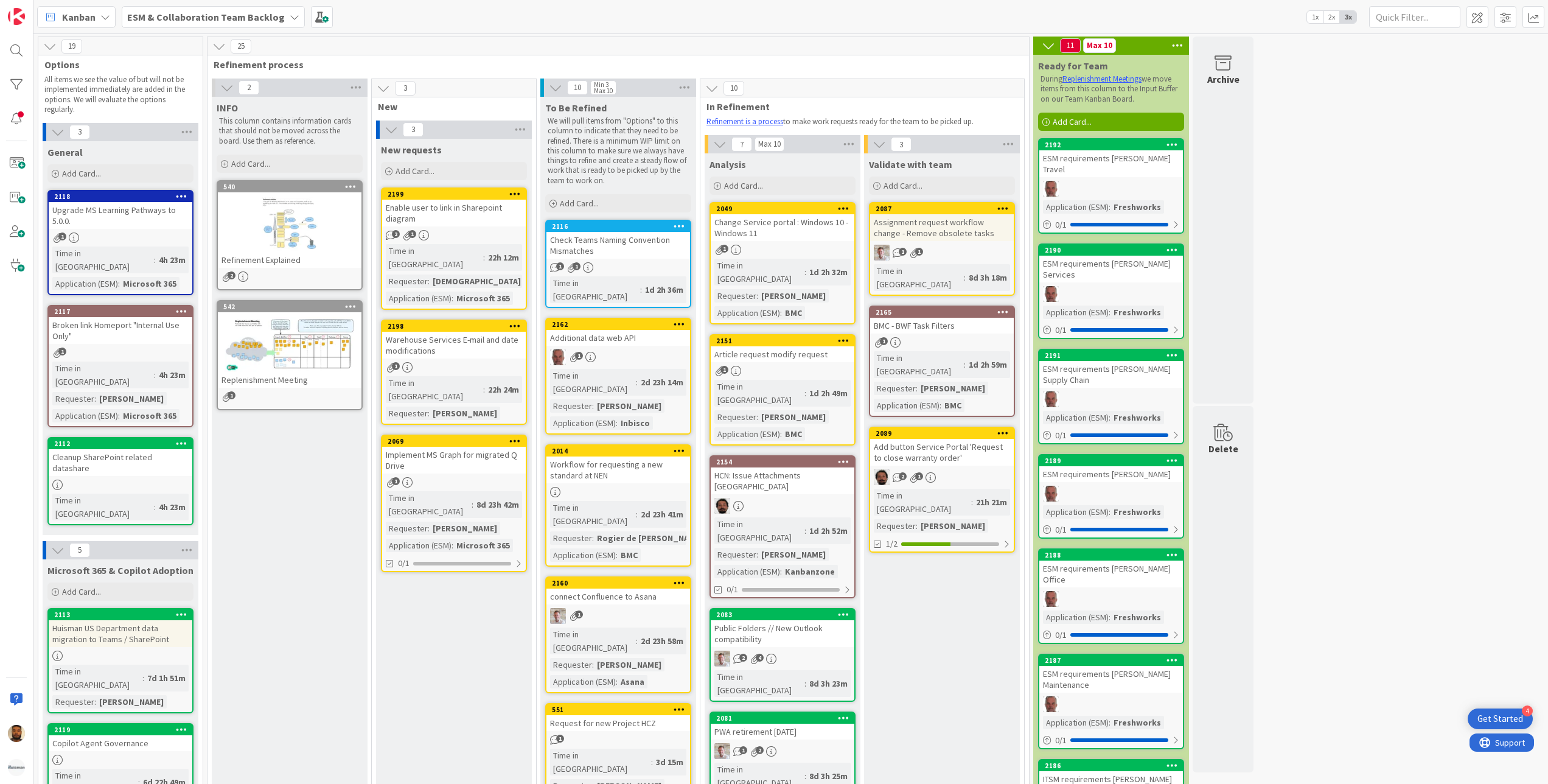
click at [253, 17] on b "ESM & Collaboration Team Backlog" at bounding box center [205, 16] width 157 height 12
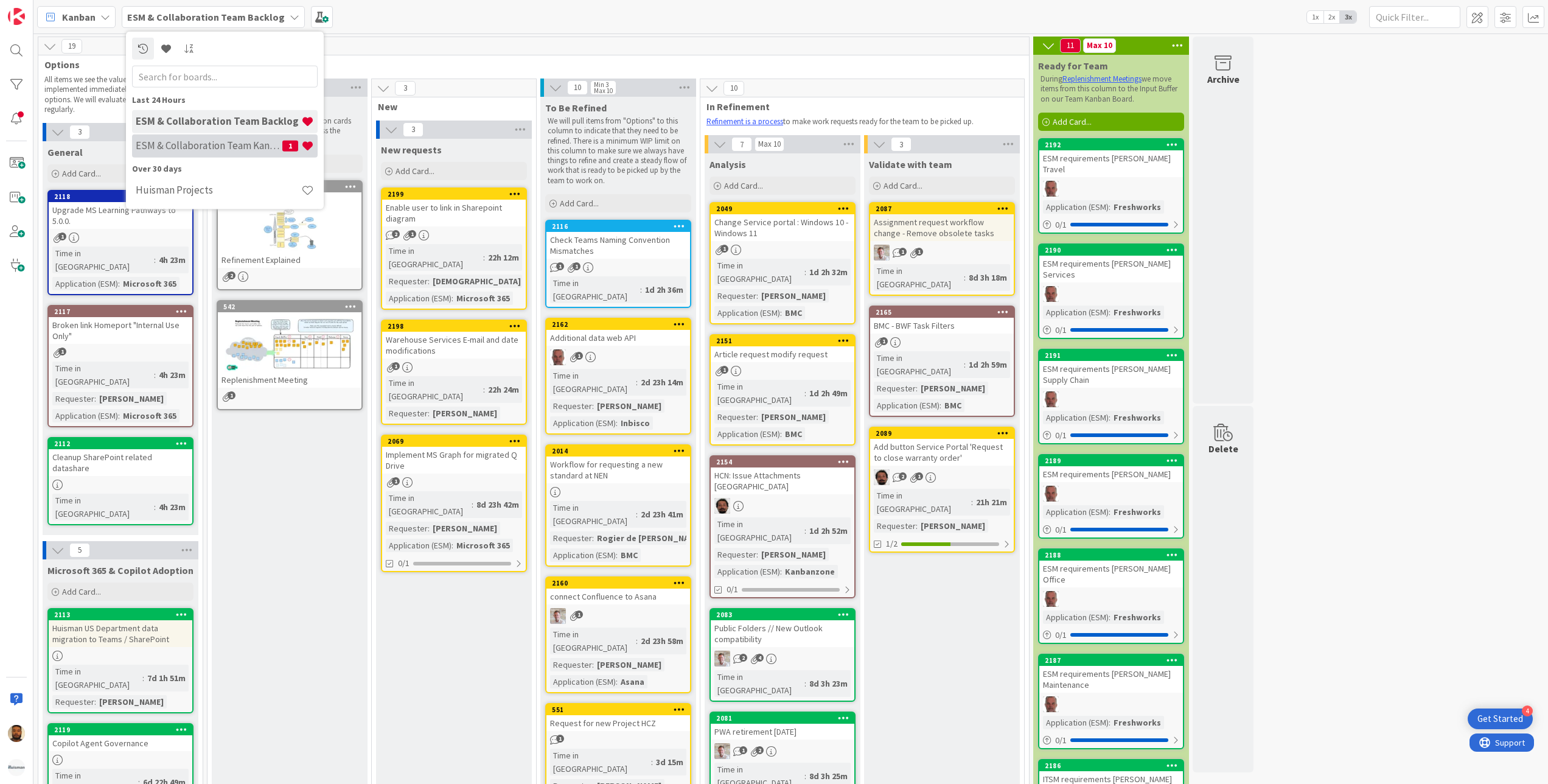
click at [249, 141] on h4 "ESM & Collaboration Team Kanban" at bounding box center [209, 145] width 147 height 12
